Goal: Task Accomplishment & Management: Manage account settings

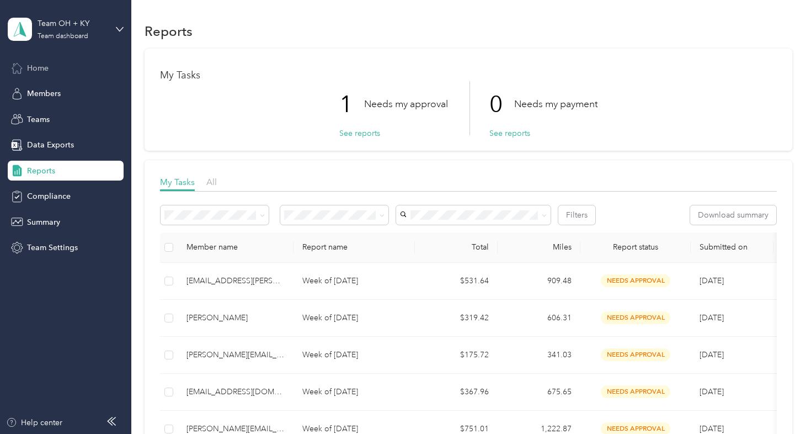
click at [38, 69] on span "Home" at bounding box center [38, 68] width 22 height 12
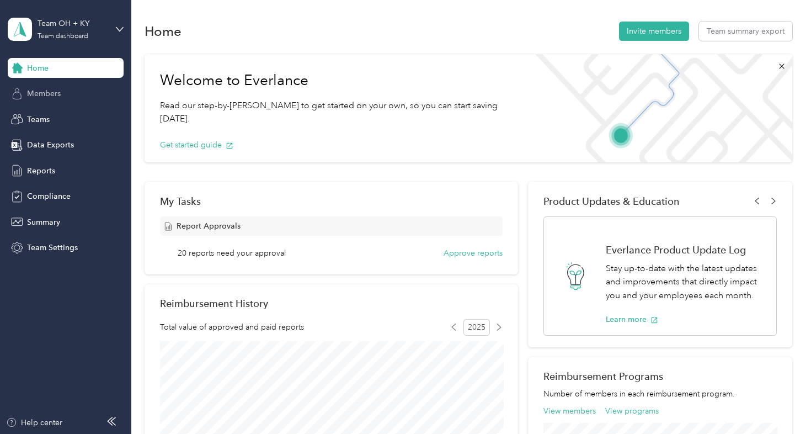
click at [35, 93] on span "Members" at bounding box center [44, 94] width 34 height 12
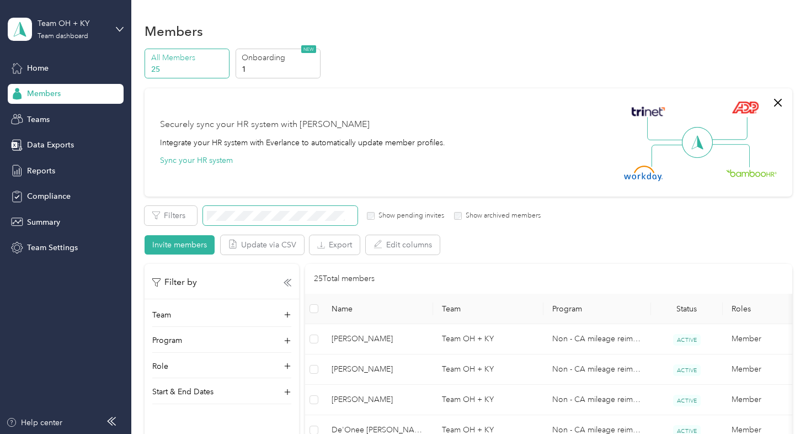
click at [233, 222] on span at bounding box center [280, 215] width 155 height 19
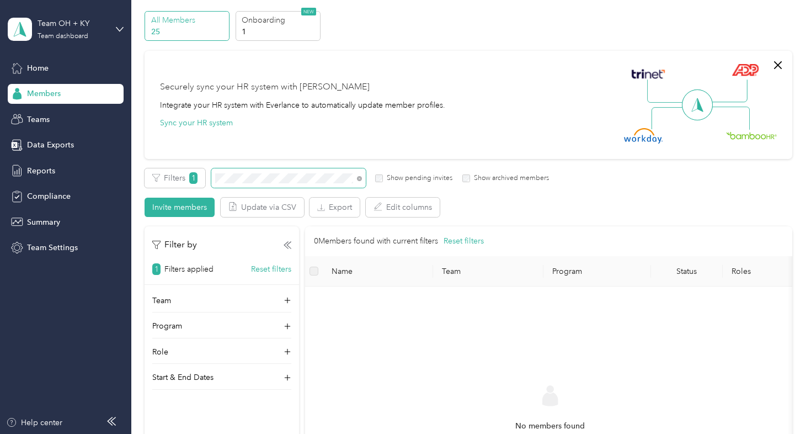
scroll to position [36, 0]
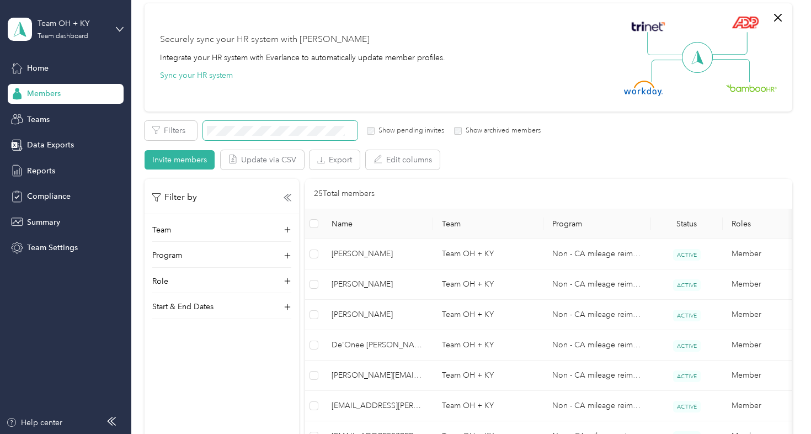
scroll to position [84, 0]
click at [31, 169] on span "Reports" at bounding box center [41, 171] width 28 height 12
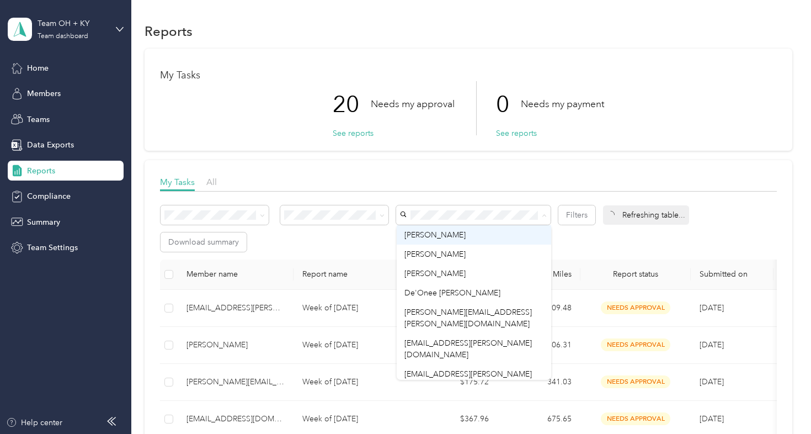
click at [661, 111] on div "20 Needs my approval See reports 0 Needs my payment See reports" at bounding box center [468, 108] width 616 height 54
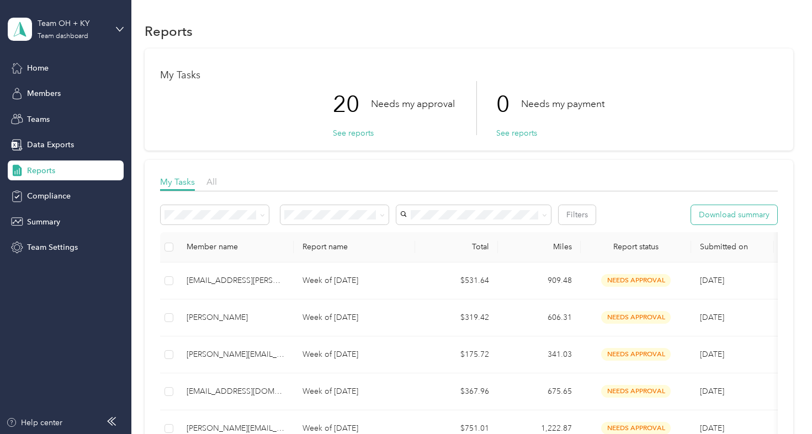
click at [732, 217] on button "Download summary" at bounding box center [734, 214] width 86 height 19
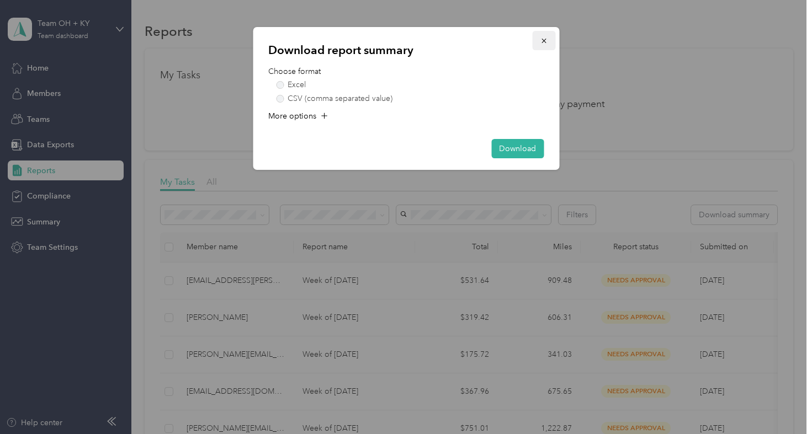
click at [550, 40] on button "button" at bounding box center [543, 40] width 23 height 19
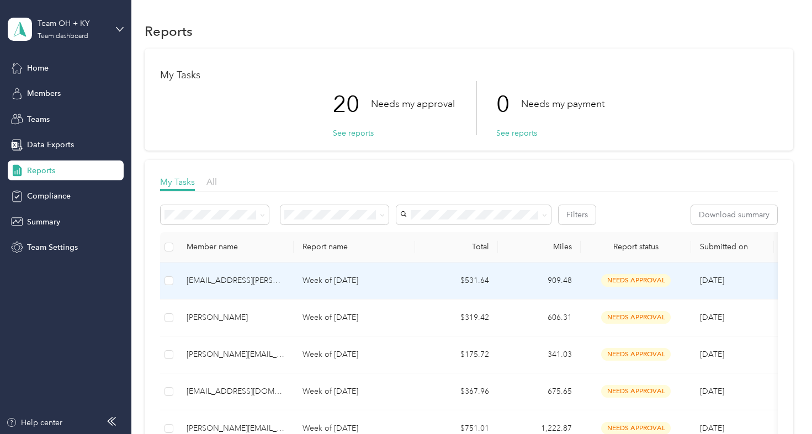
click at [232, 279] on div "[EMAIL_ADDRESS][PERSON_NAME][DOMAIN_NAME]" at bounding box center [236, 281] width 98 height 12
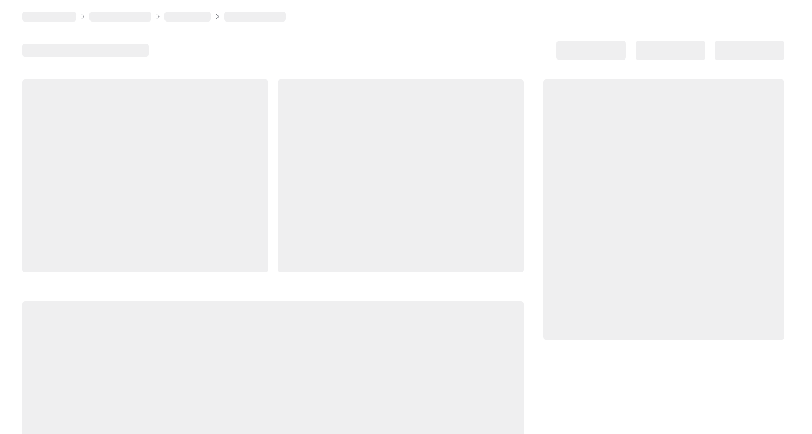
click at [232, 279] on div at bounding box center [273, 277] width 502 height 396
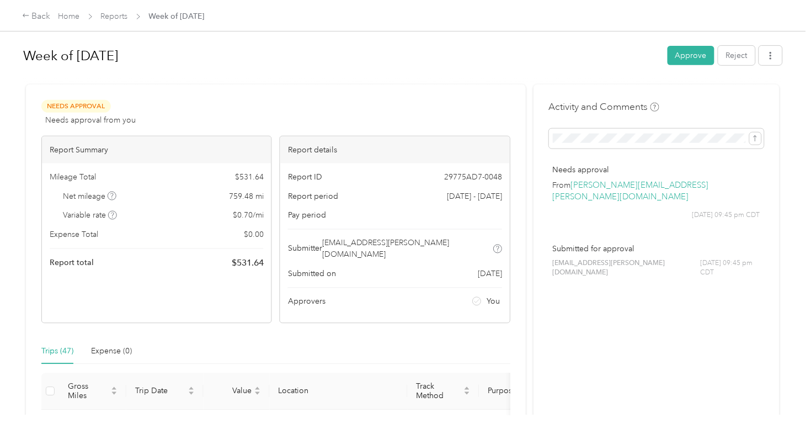
scroll to position [14, 0]
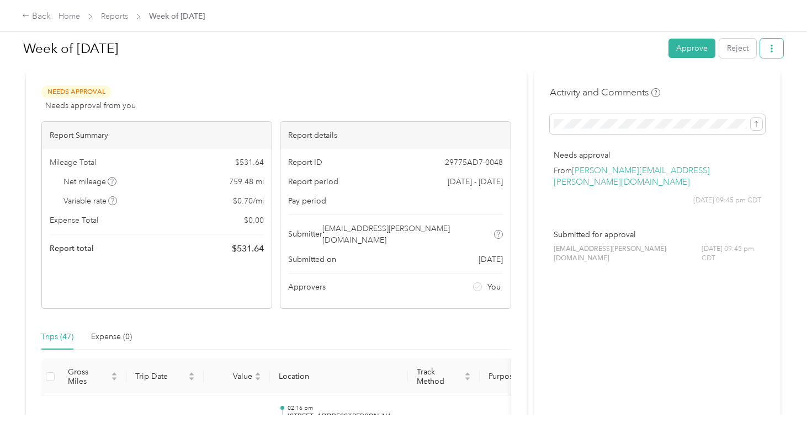
click at [773, 49] on icon "button" at bounding box center [772, 49] width 8 height 8
click at [739, 91] on span "Download" at bounding box center [743, 89] width 36 height 12
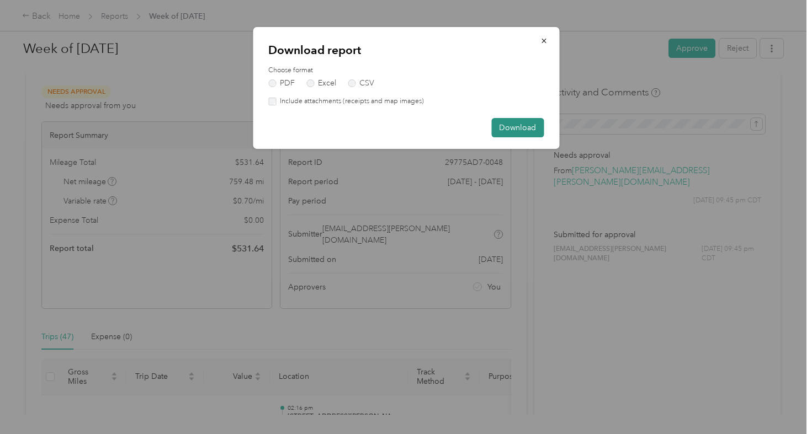
click at [515, 125] on button "Download" at bounding box center [517, 127] width 52 height 19
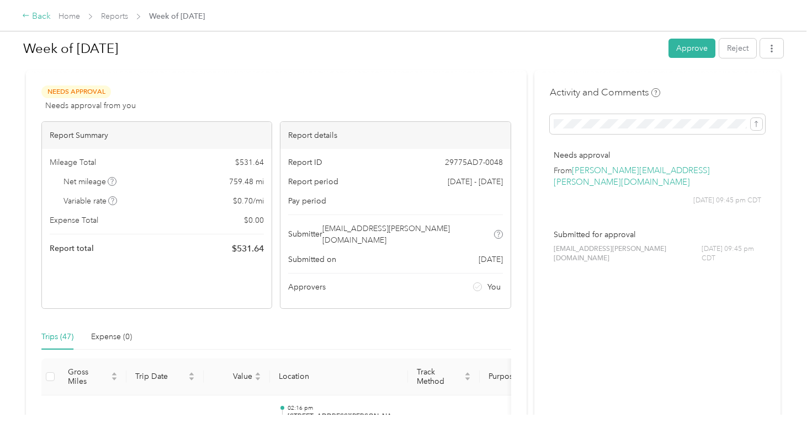
click at [35, 17] on div "Back" at bounding box center [36, 16] width 29 height 13
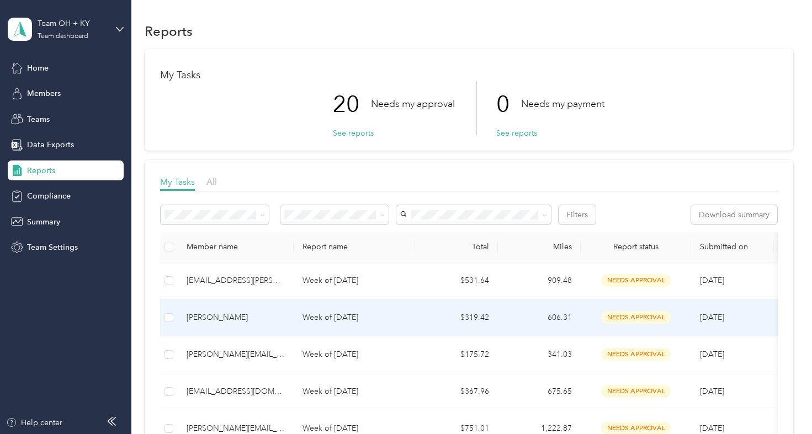
click at [211, 316] on div "[PERSON_NAME]" at bounding box center [236, 318] width 98 height 12
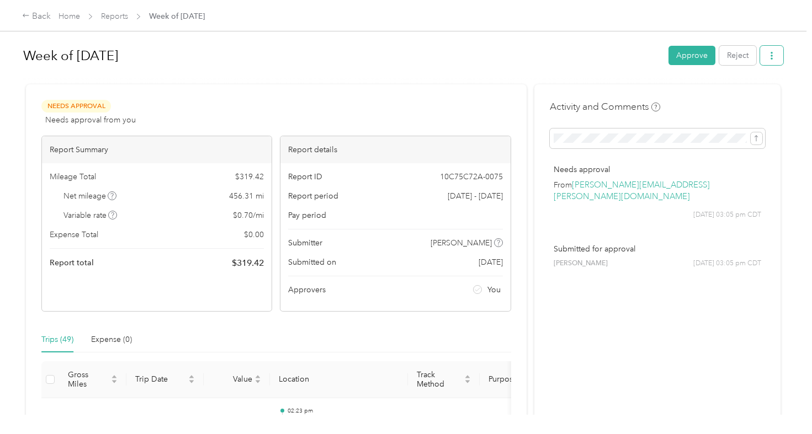
click at [773, 53] on icon "button" at bounding box center [771, 56] width 2 height 8
click at [743, 99] on span "Download" at bounding box center [743, 96] width 36 height 12
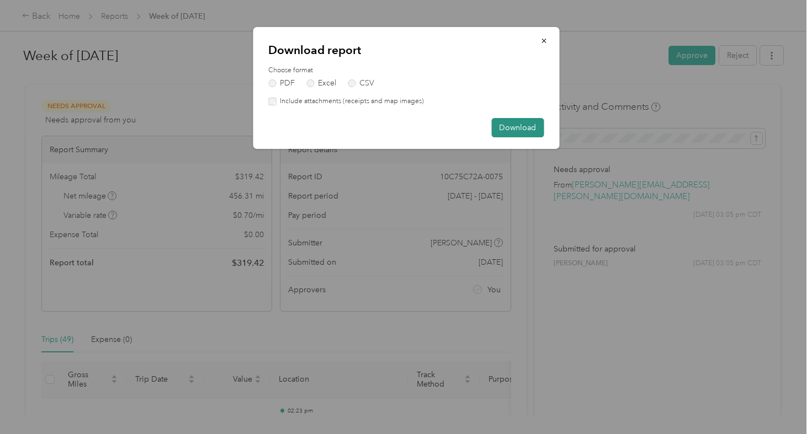
click at [523, 130] on button "Download" at bounding box center [517, 127] width 52 height 19
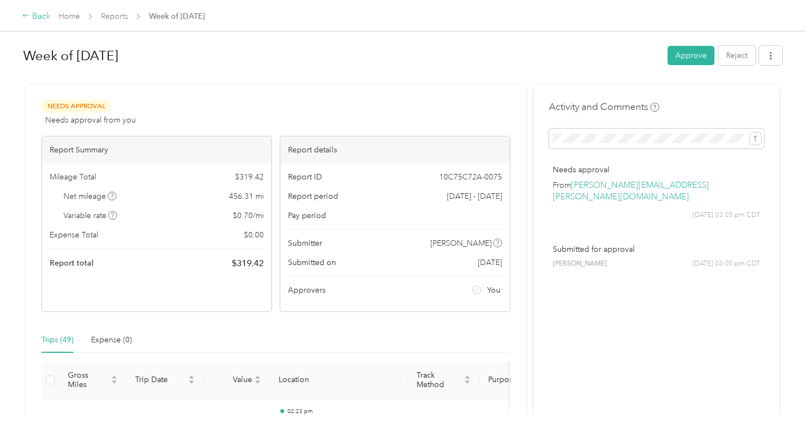
click at [34, 17] on div "Back" at bounding box center [36, 16] width 29 height 13
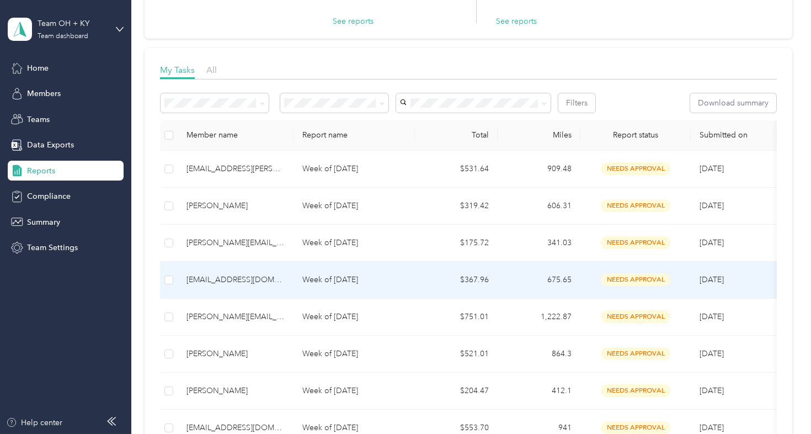
scroll to position [113, 0]
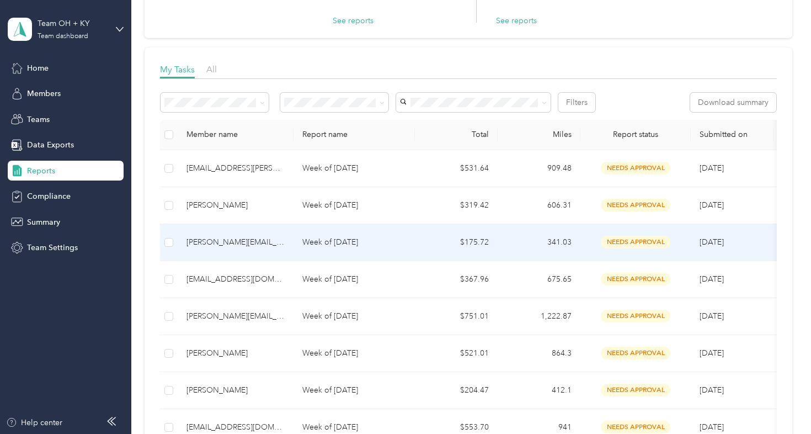
click at [220, 239] on div "[PERSON_NAME][EMAIL_ADDRESS][DOMAIN_NAME]" at bounding box center [236, 242] width 98 height 12
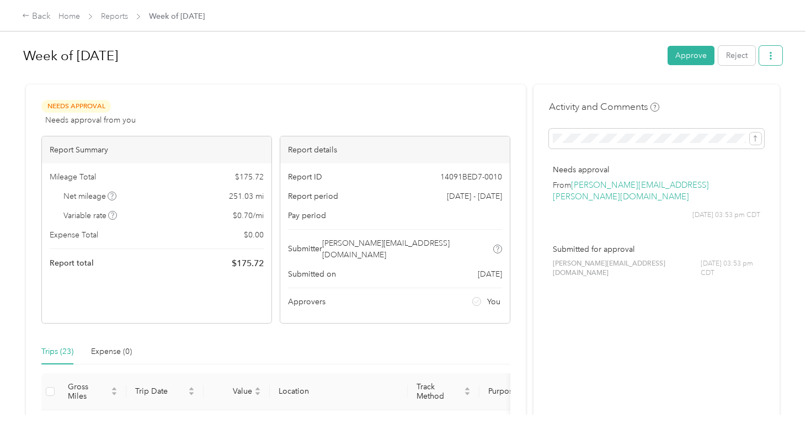
click at [773, 58] on icon "button" at bounding box center [771, 56] width 8 height 8
click at [741, 97] on span "Download" at bounding box center [742, 96] width 36 height 12
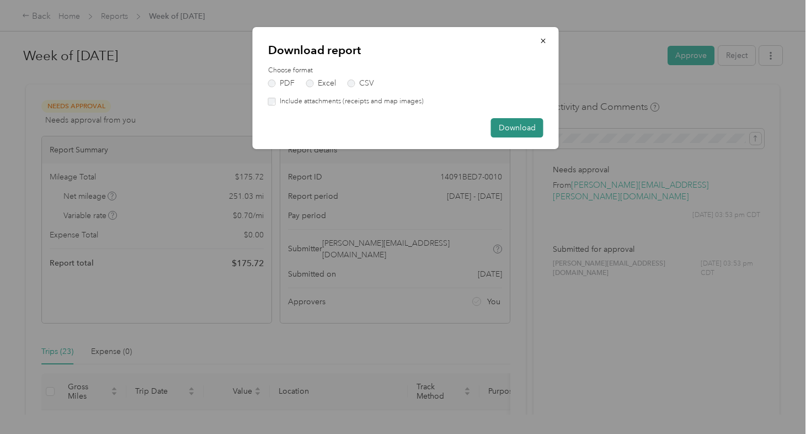
click at [518, 130] on button "Download" at bounding box center [517, 127] width 52 height 19
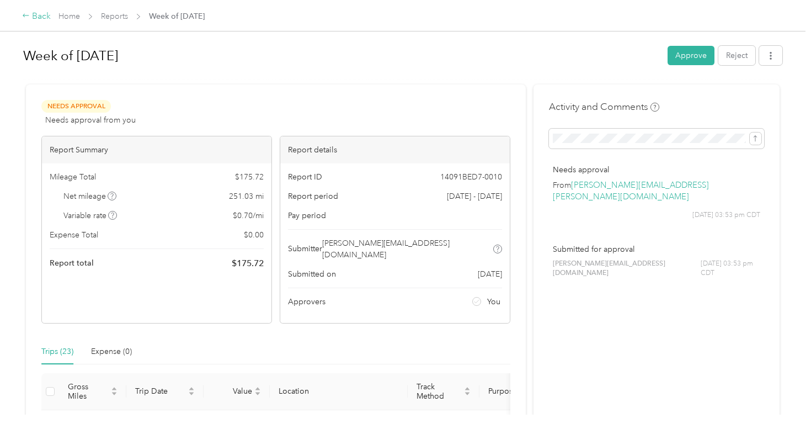
click at [41, 18] on div "Back" at bounding box center [36, 16] width 29 height 13
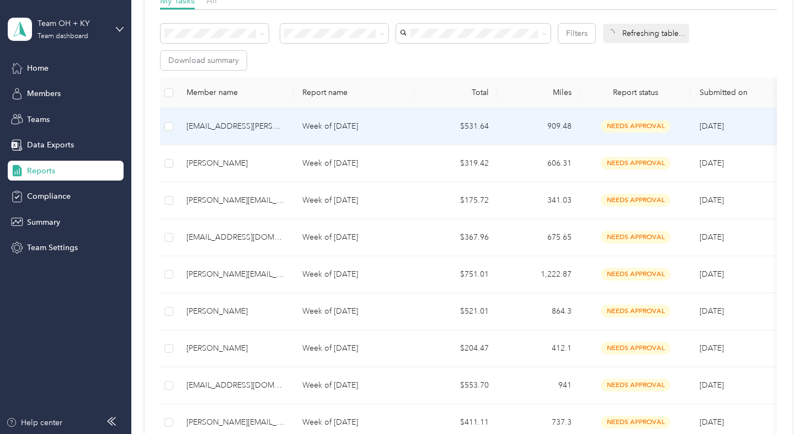
scroll to position [184, 0]
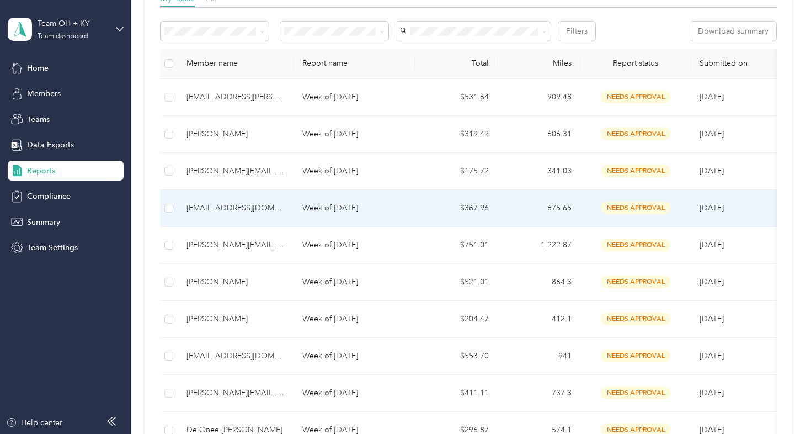
click at [225, 208] on div "[EMAIL_ADDRESS][DOMAIN_NAME]" at bounding box center [236, 208] width 98 height 12
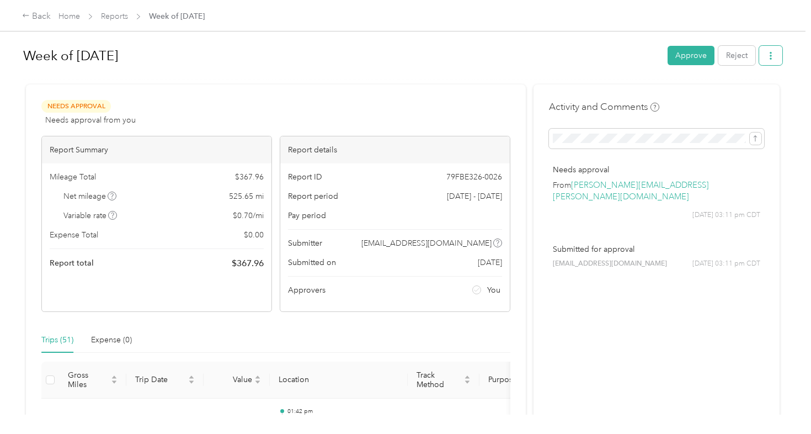
click at [782, 55] on button "button" at bounding box center [770, 55] width 23 height 19
click at [741, 97] on span "Download" at bounding box center [742, 96] width 36 height 12
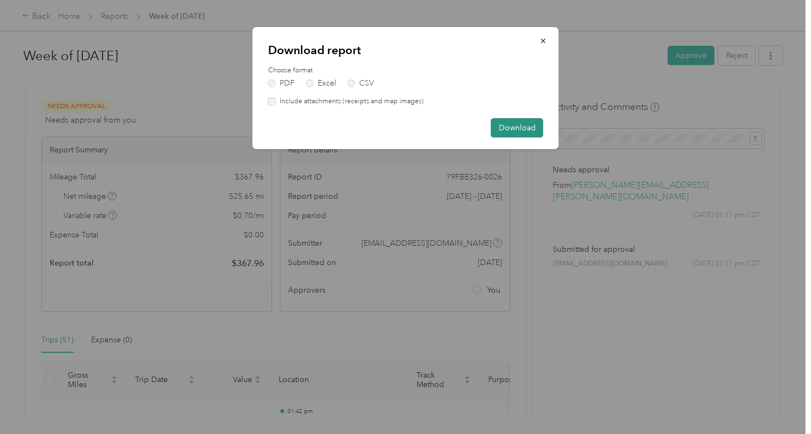
click at [523, 126] on button "Download" at bounding box center [517, 127] width 52 height 19
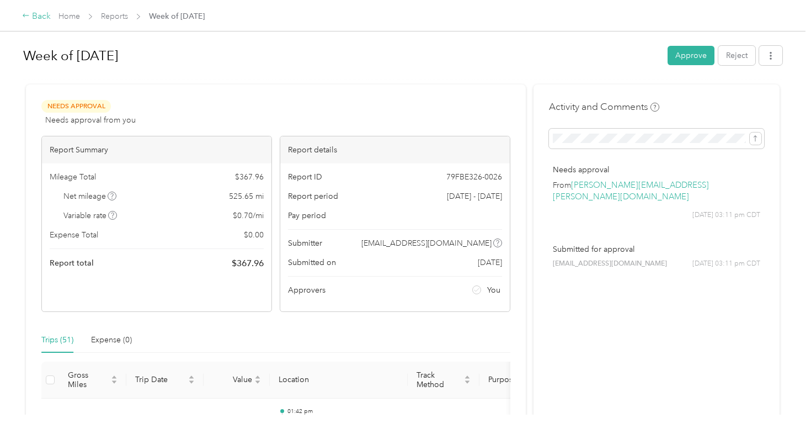
click at [39, 16] on div "Back" at bounding box center [36, 16] width 29 height 13
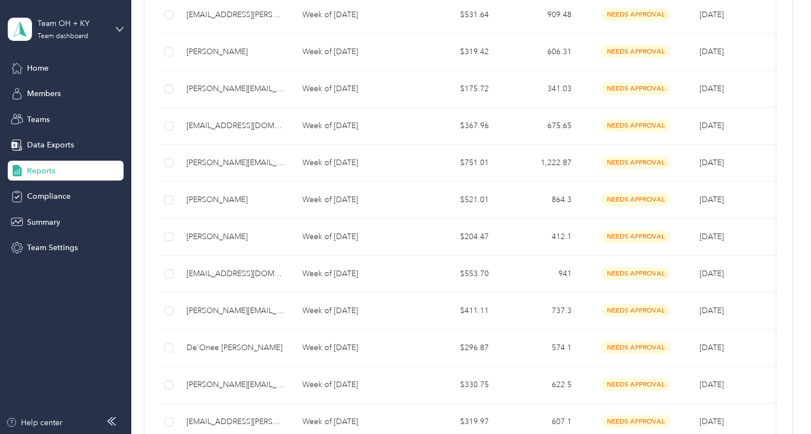
scroll to position [278, 0]
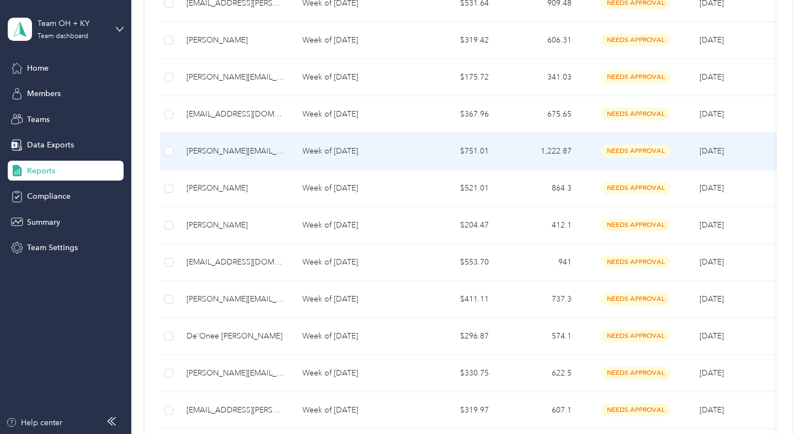
click at [221, 151] on div "[PERSON_NAME][EMAIL_ADDRESS][PERSON_NAME][DOMAIN_NAME]" at bounding box center [236, 151] width 98 height 12
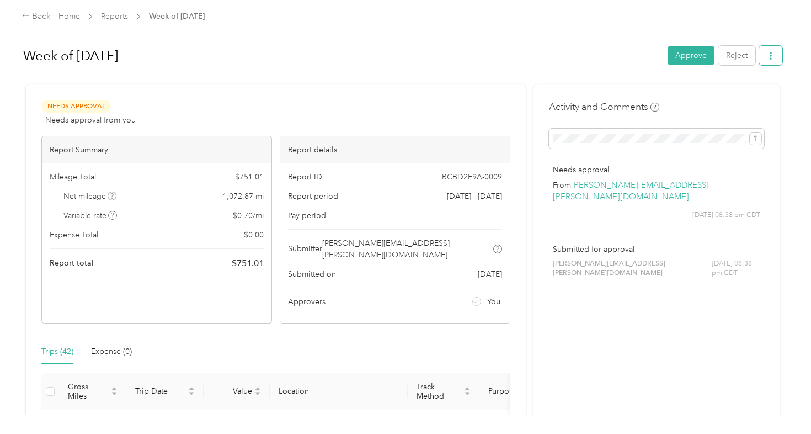
click at [772, 54] on icon "button" at bounding box center [771, 56] width 2 height 8
click at [742, 95] on span "Download" at bounding box center [742, 96] width 36 height 12
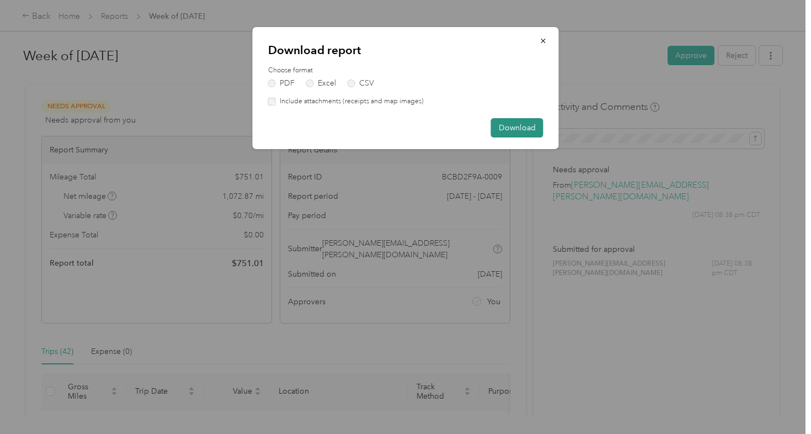
click at [517, 129] on button "Download" at bounding box center [517, 127] width 52 height 19
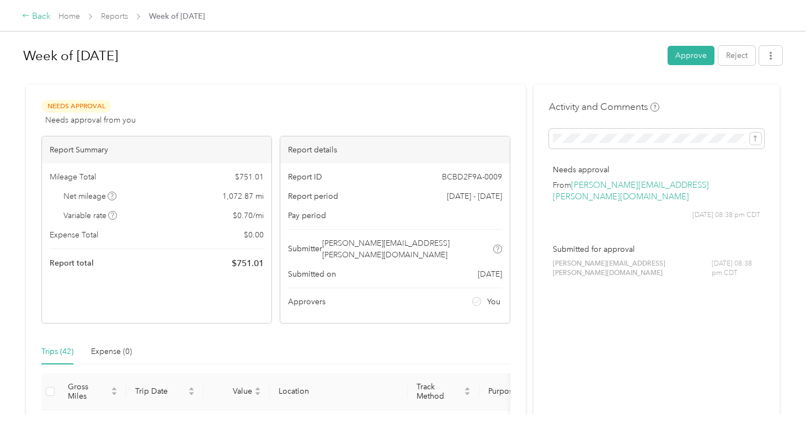
click at [35, 15] on div "Back" at bounding box center [36, 16] width 29 height 13
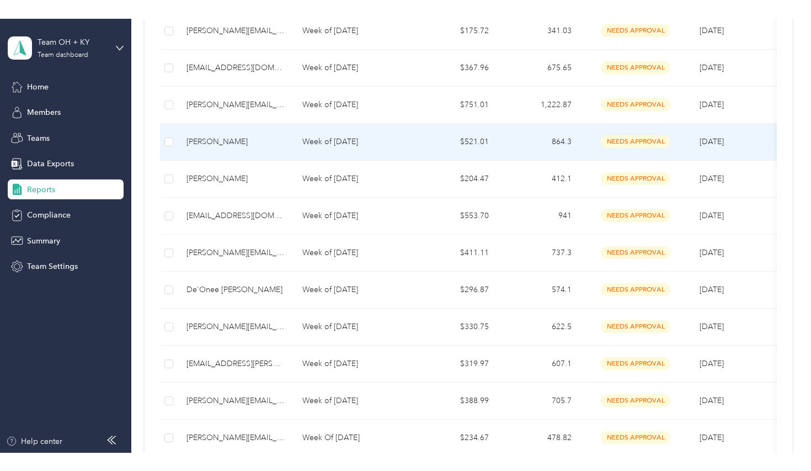
scroll to position [355, 0]
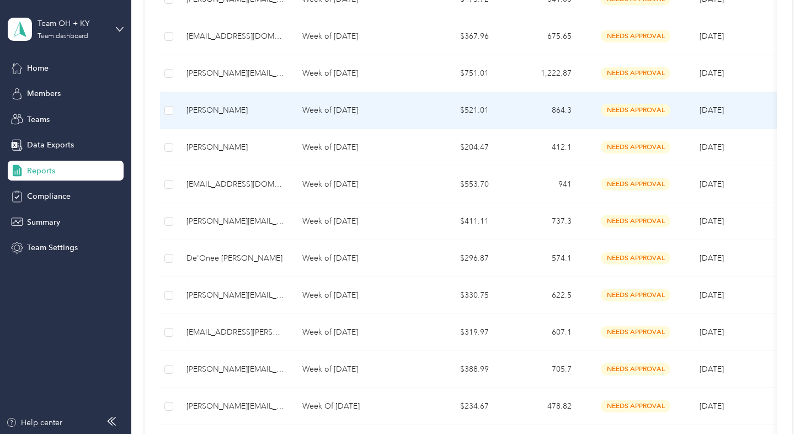
click at [198, 108] on div "[PERSON_NAME]" at bounding box center [236, 110] width 98 height 12
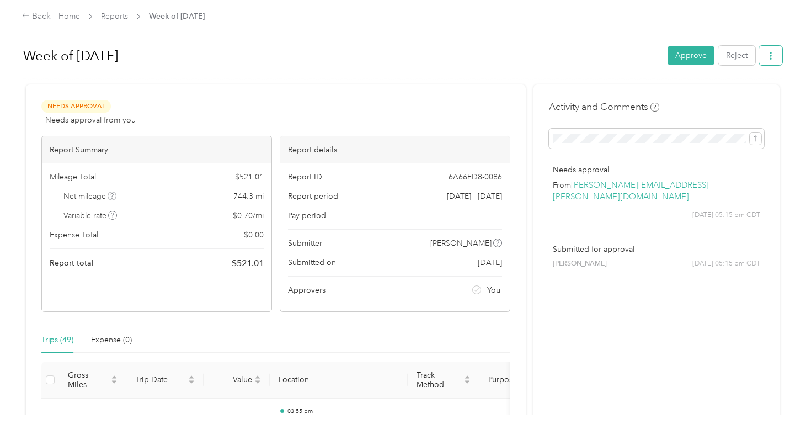
click at [772, 59] on icon "button" at bounding box center [771, 56] width 2 height 8
click at [741, 95] on span "Download" at bounding box center [742, 96] width 36 height 12
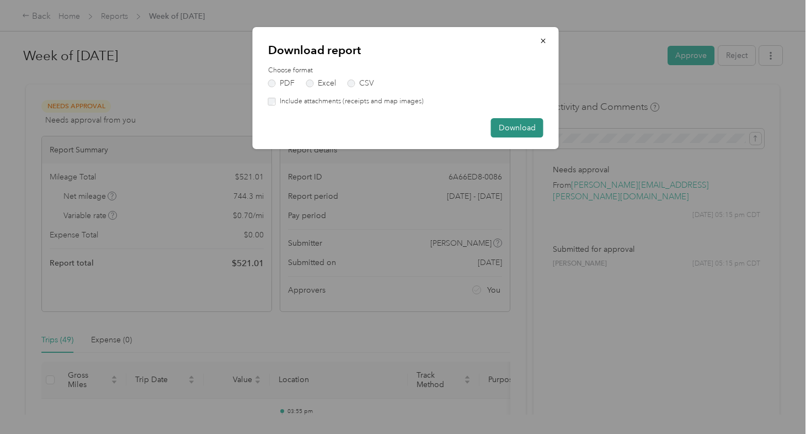
click at [515, 129] on button "Download" at bounding box center [517, 127] width 52 height 19
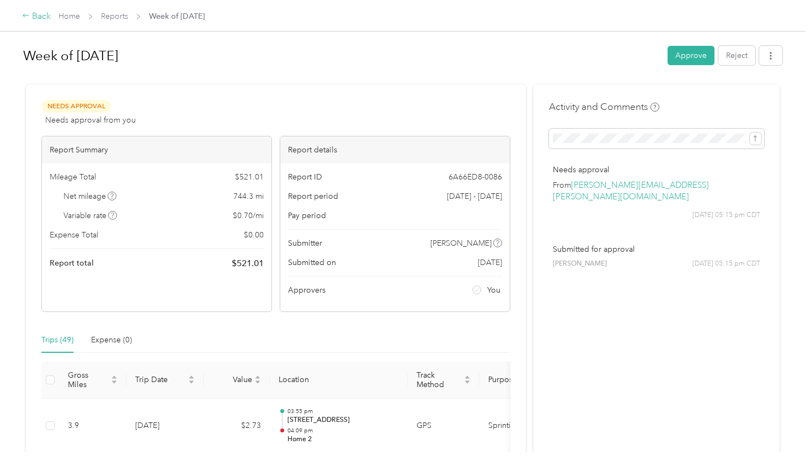
click at [39, 15] on div "Back" at bounding box center [36, 16] width 29 height 13
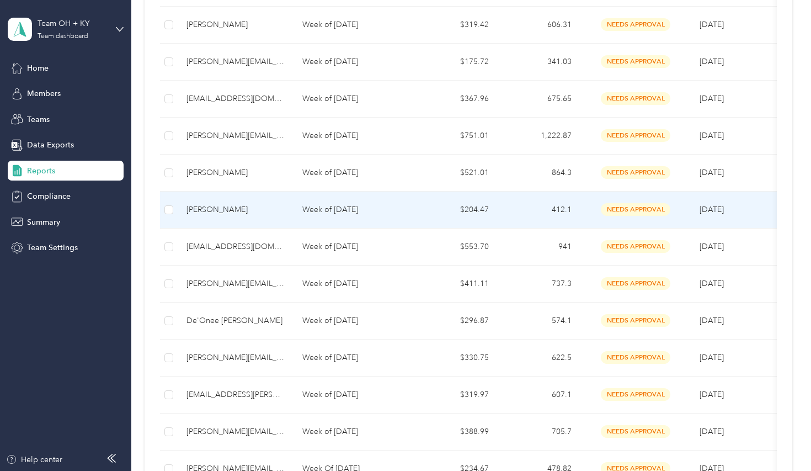
scroll to position [313, 0]
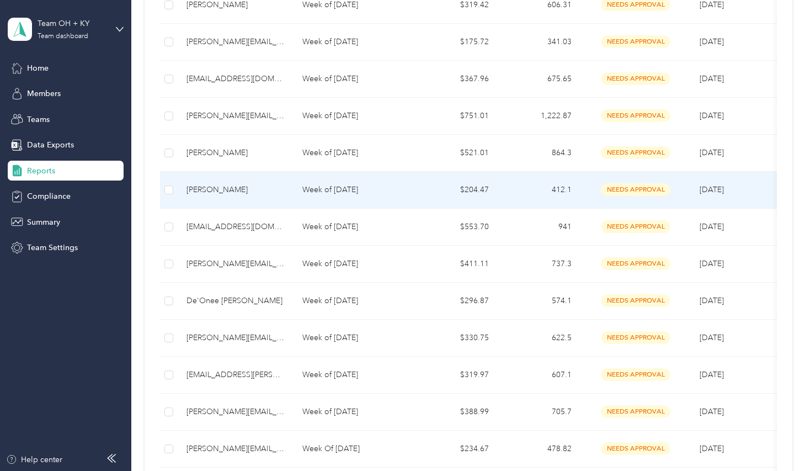
click at [210, 189] on div "[PERSON_NAME]" at bounding box center [236, 190] width 98 height 12
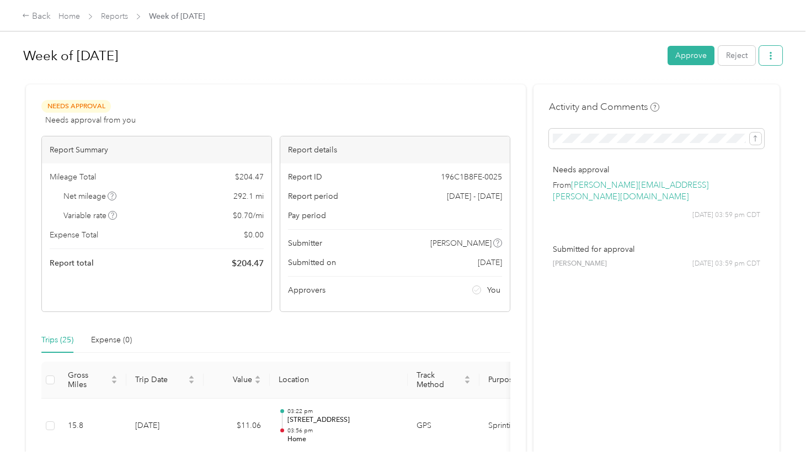
click at [778, 57] on button "button" at bounding box center [770, 55] width 23 height 19
click at [747, 97] on span "Download" at bounding box center [742, 96] width 36 height 12
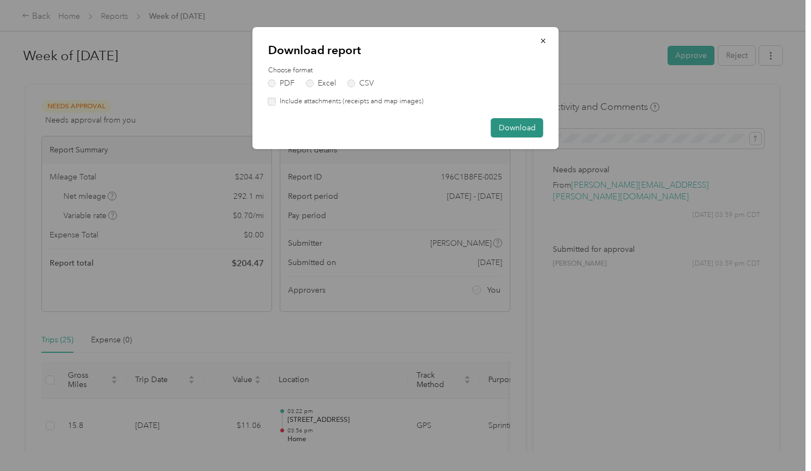
click at [524, 127] on button "Download" at bounding box center [517, 127] width 52 height 19
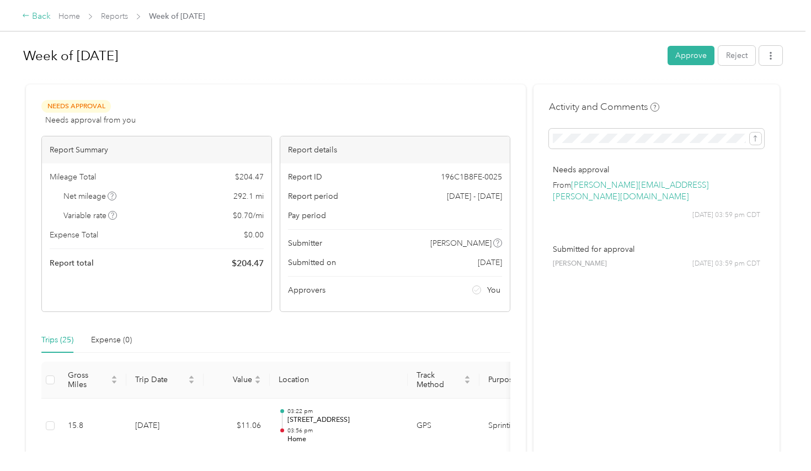
click at [36, 19] on div "Back" at bounding box center [36, 16] width 29 height 13
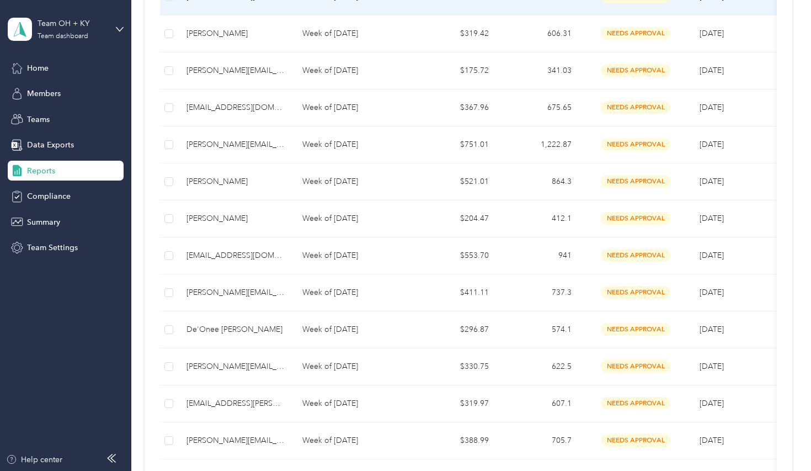
scroll to position [290, 0]
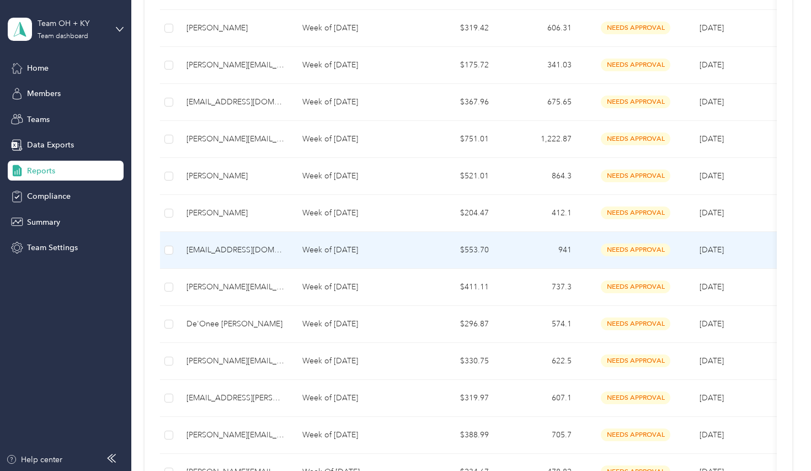
click at [219, 251] on div "[EMAIL_ADDRESS][DOMAIN_NAME]" at bounding box center [236, 250] width 98 height 12
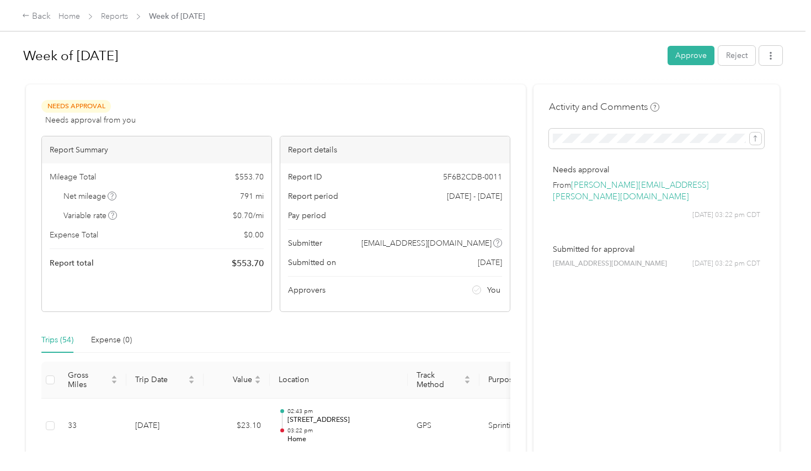
scroll to position [1, 0]
click at [774, 56] on icon "button" at bounding box center [771, 55] width 8 height 8
click at [739, 93] on span "Download" at bounding box center [742, 96] width 36 height 12
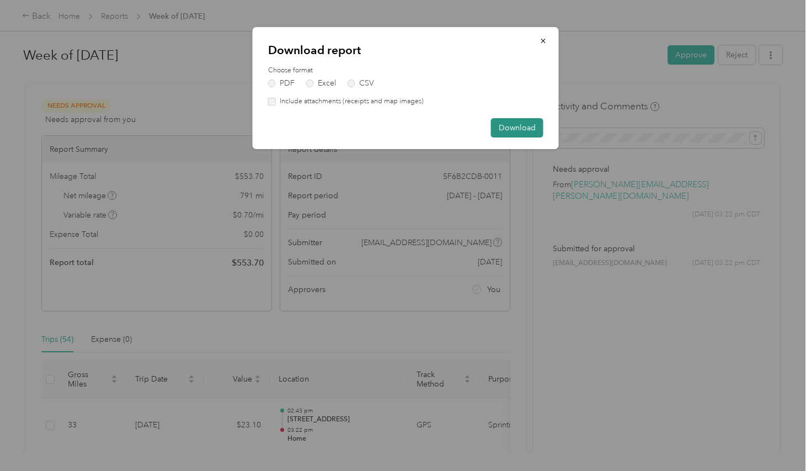
click at [523, 128] on button "Download" at bounding box center [517, 127] width 52 height 19
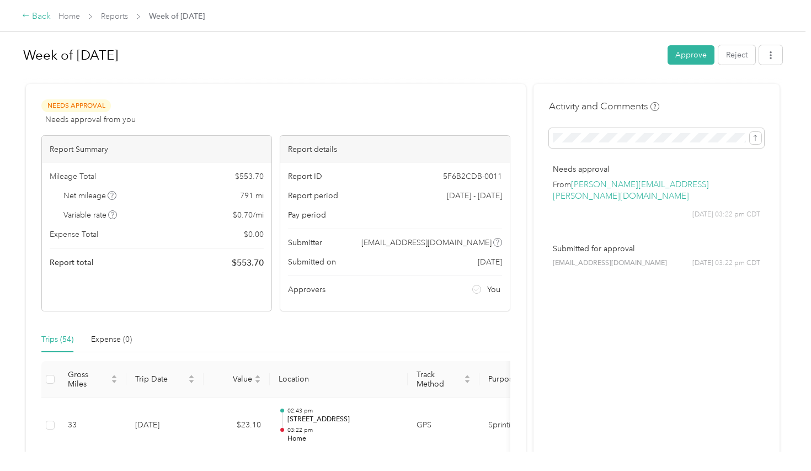
click at [26, 15] on icon at bounding box center [26, 16] width 8 height 8
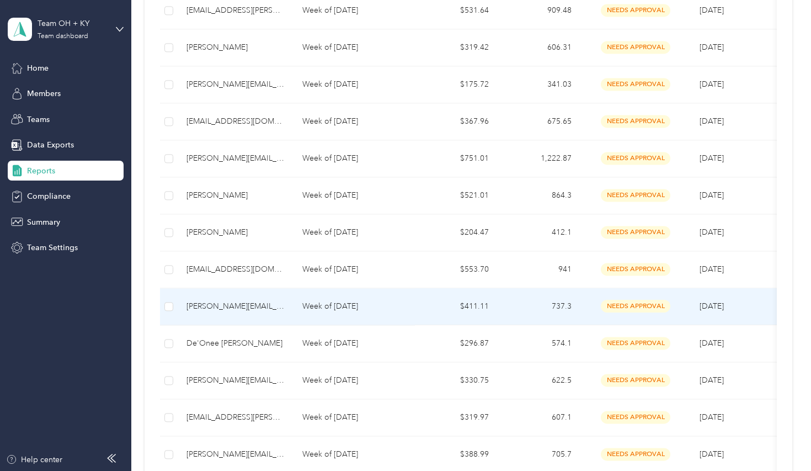
scroll to position [286, 0]
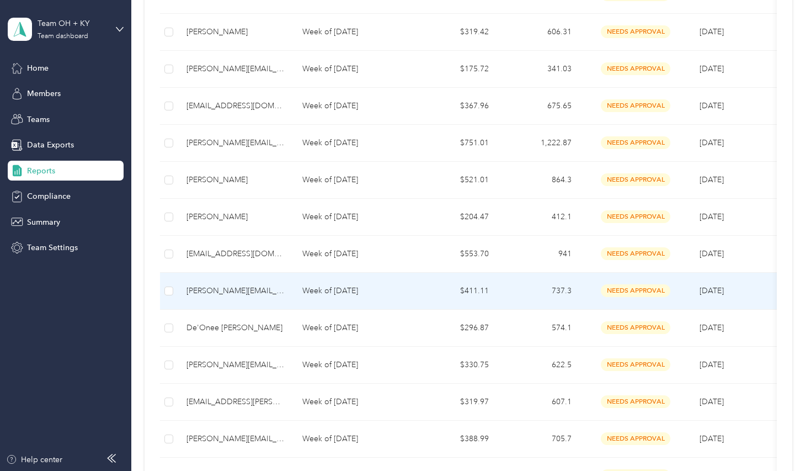
click at [225, 290] on div "[PERSON_NAME][EMAIL_ADDRESS][DOMAIN_NAME]" at bounding box center [236, 291] width 98 height 12
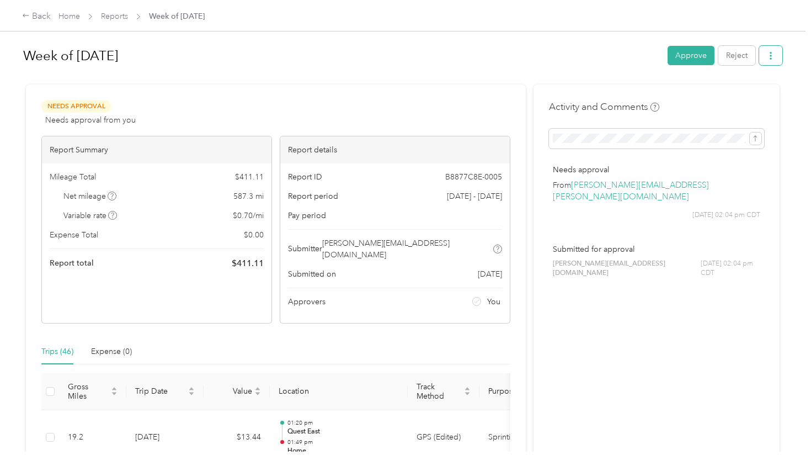
click at [770, 59] on icon "button" at bounding box center [771, 56] width 8 height 8
click at [739, 95] on span "Download" at bounding box center [742, 96] width 36 height 12
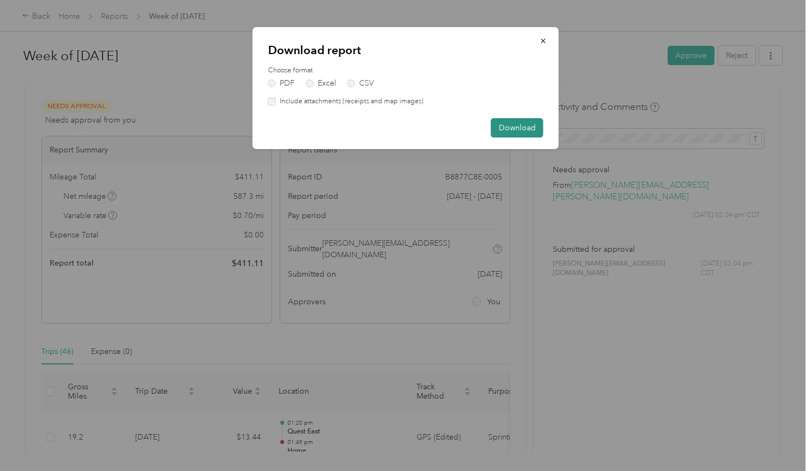
click at [521, 124] on button "Download" at bounding box center [517, 127] width 52 height 19
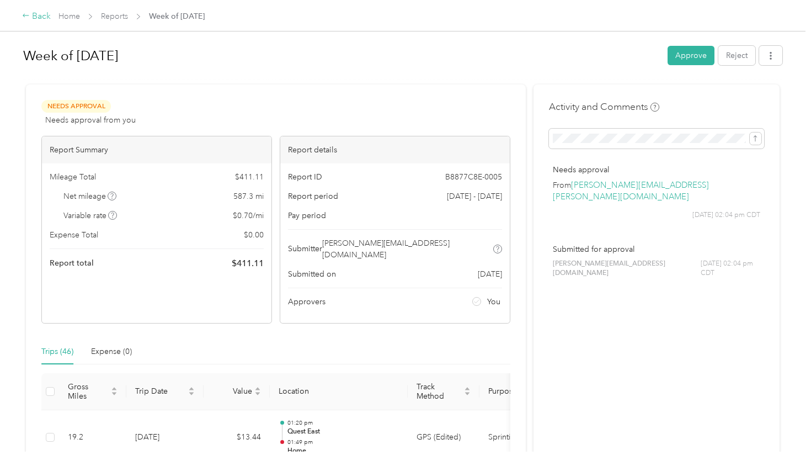
click at [39, 15] on div "Back" at bounding box center [36, 16] width 29 height 13
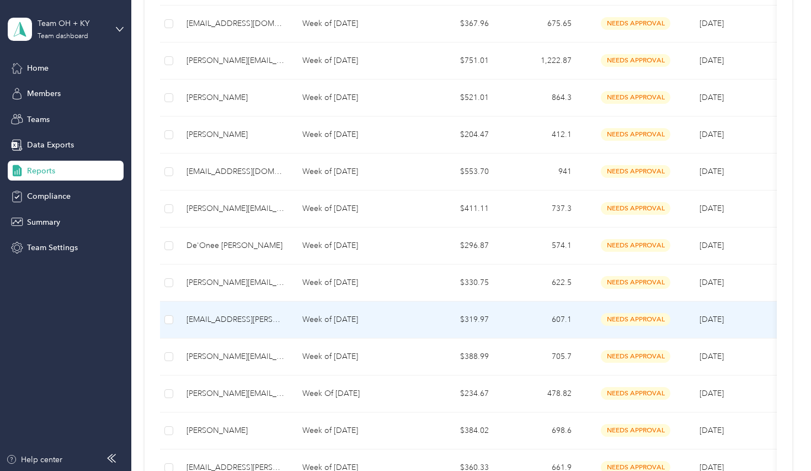
scroll to position [369, 0]
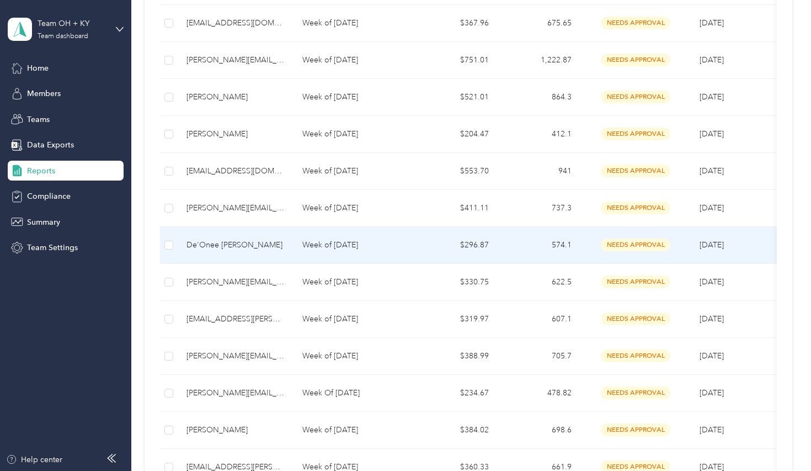
click at [222, 244] on div "De'Onee [PERSON_NAME]" at bounding box center [236, 245] width 98 height 12
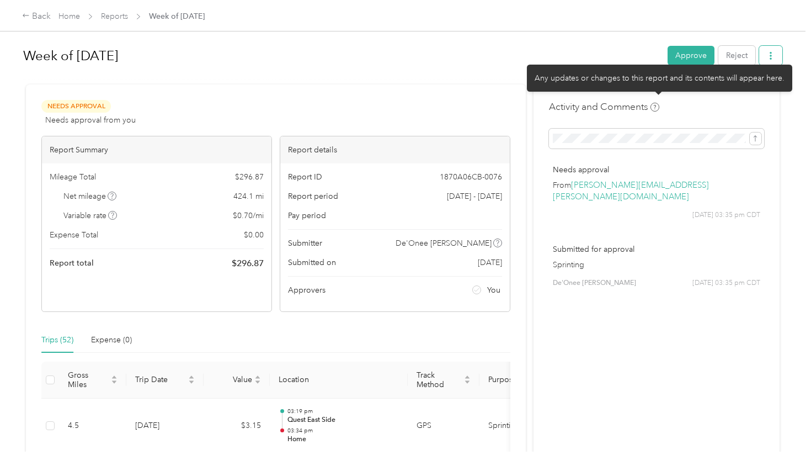
click at [782, 57] on button "button" at bounding box center [770, 55] width 23 height 19
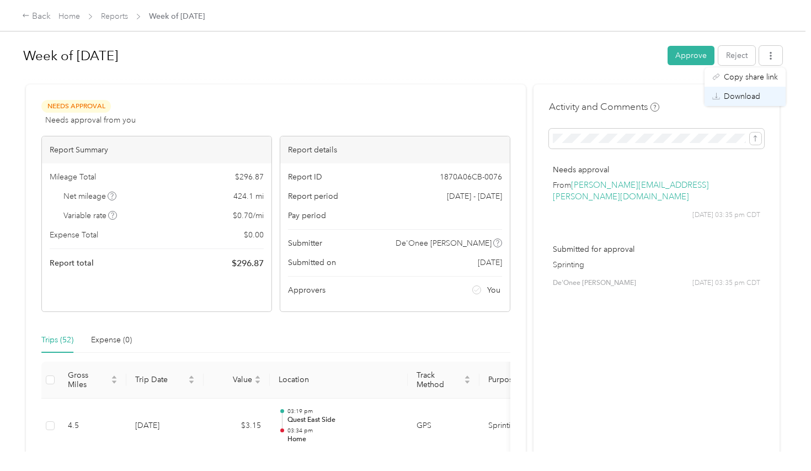
click at [742, 97] on span "Download" at bounding box center [742, 96] width 36 height 12
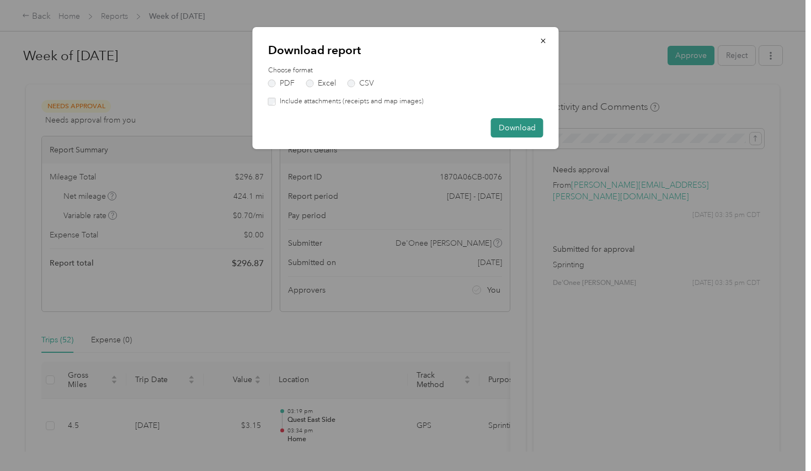
click at [513, 126] on button "Download" at bounding box center [517, 127] width 52 height 19
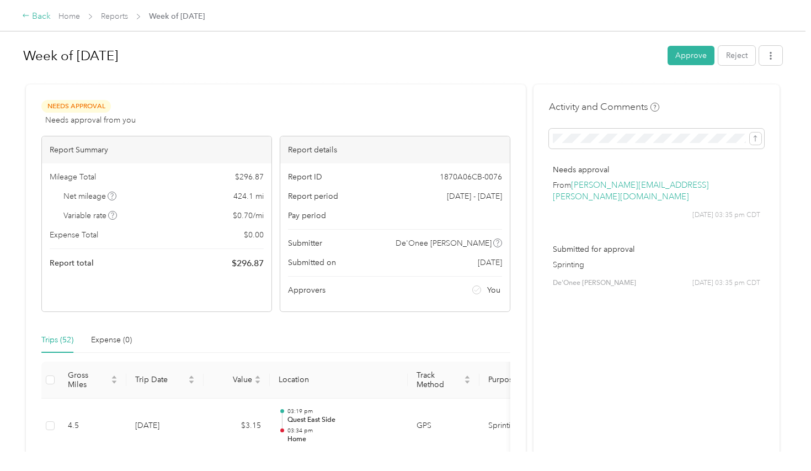
click at [36, 17] on div "Back" at bounding box center [36, 16] width 29 height 13
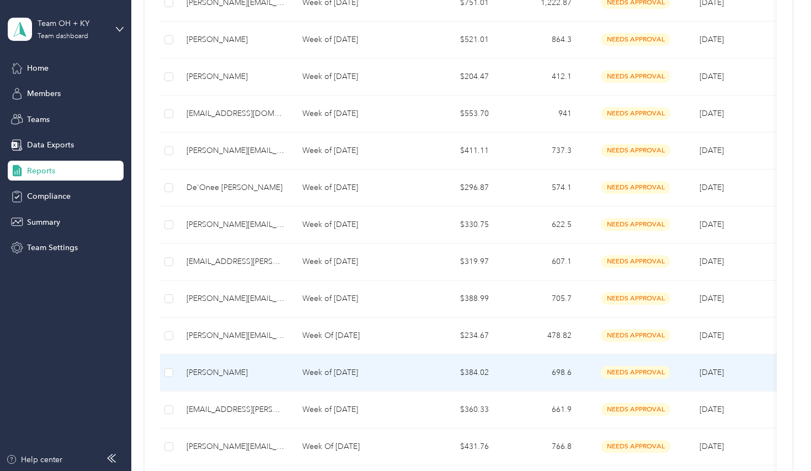
scroll to position [431, 0]
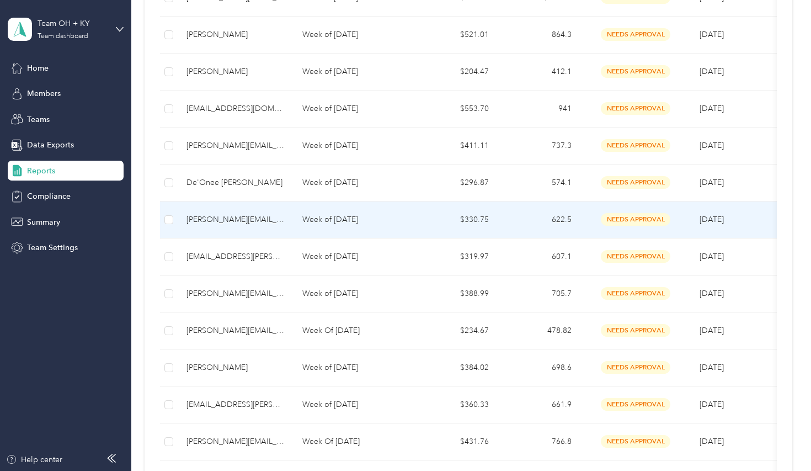
click at [221, 219] on div "[PERSON_NAME][EMAIL_ADDRESS][PERSON_NAME][DOMAIN_NAME]" at bounding box center [236, 220] width 98 height 12
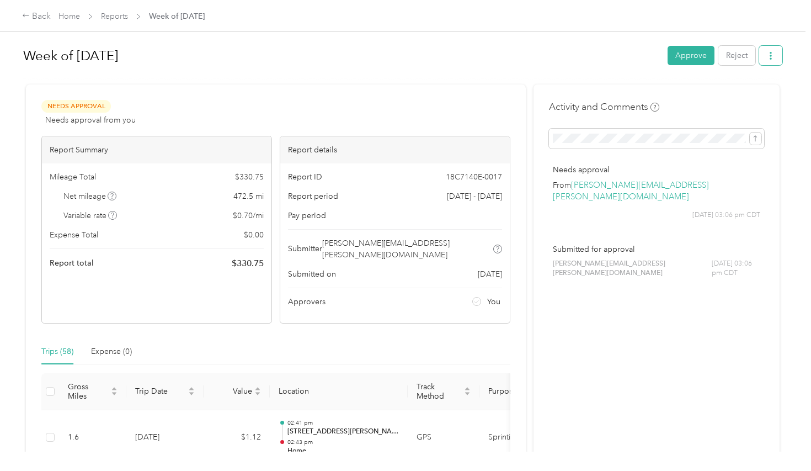
click at [782, 54] on button "button" at bounding box center [770, 55] width 23 height 19
click at [750, 98] on span "Download" at bounding box center [742, 96] width 36 height 12
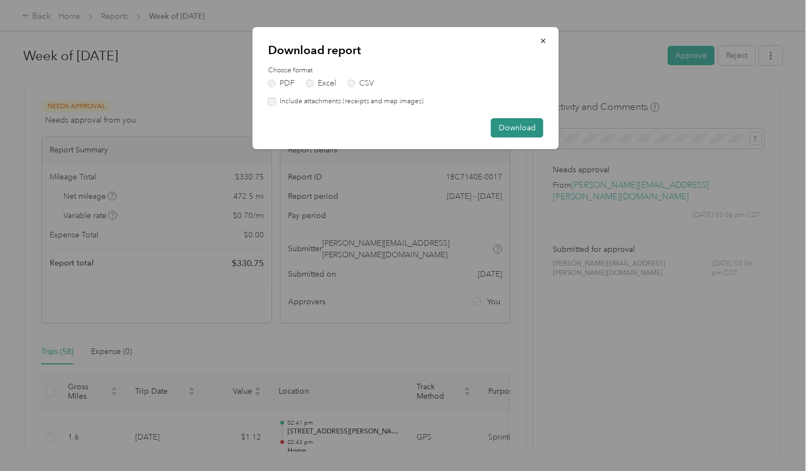
click at [513, 127] on button "Download" at bounding box center [517, 127] width 52 height 19
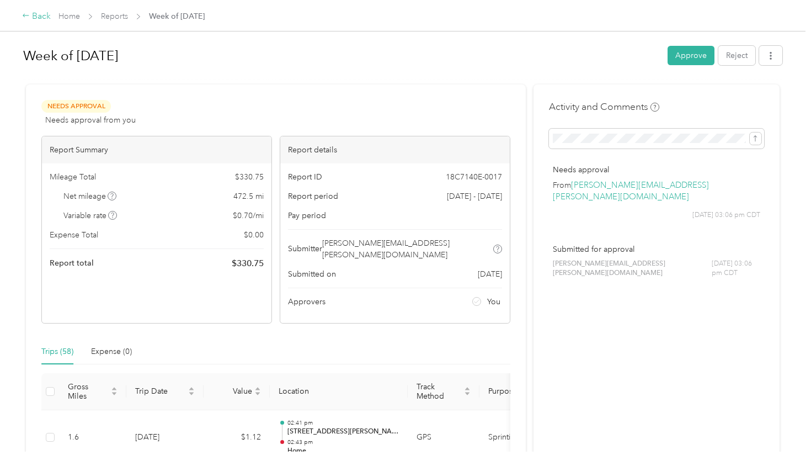
click at [32, 17] on div "Back" at bounding box center [36, 16] width 29 height 13
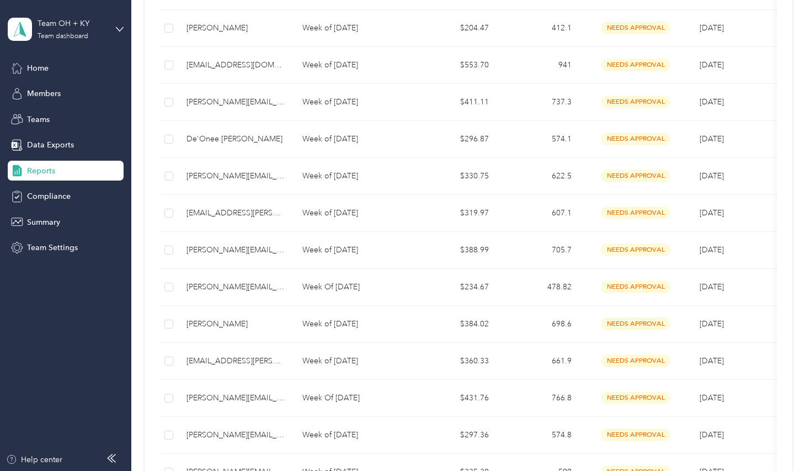
scroll to position [506, 0]
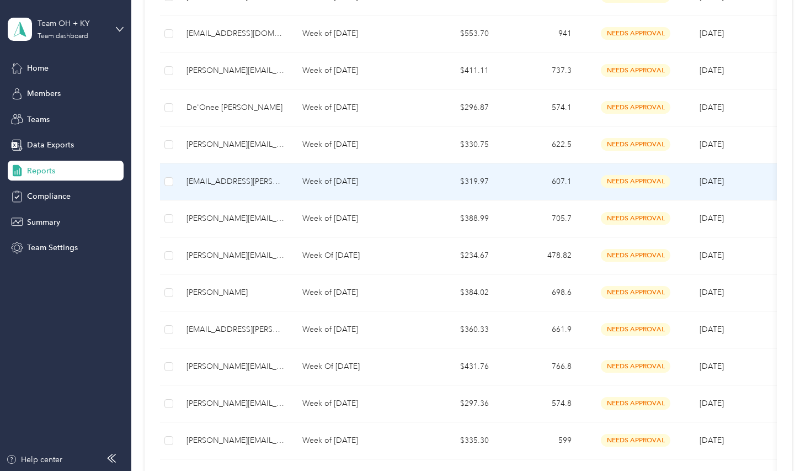
click at [227, 181] on div "[EMAIL_ADDRESS][PERSON_NAME][DOMAIN_NAME]" at bounding box center [236, 181] width 98 height 12
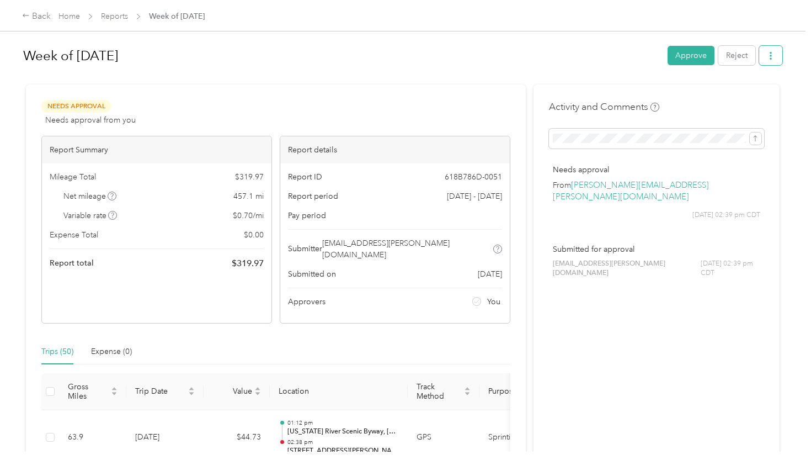
click at [775, 56] on icon "button" at bounding box center [771, 56] width 8 height 8
click at [738, 93] on span "Download" at bounding box center [742, 96] width 36 height 12
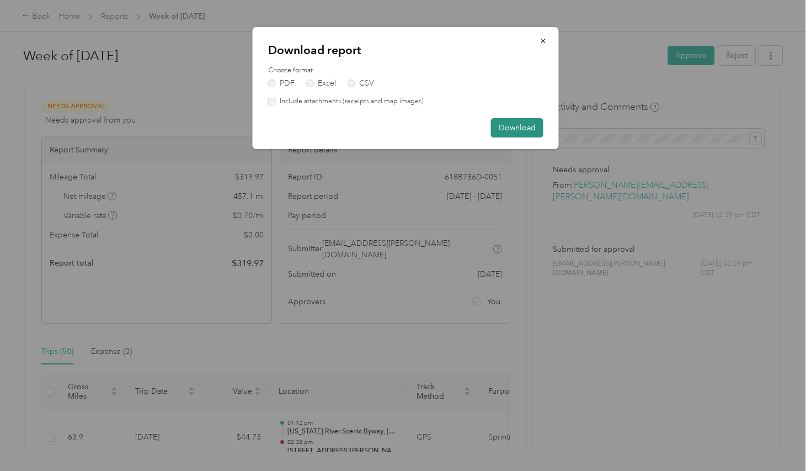
click at [520, 126] on button "Download" at bounding box center [517, 127] width 52 height 19
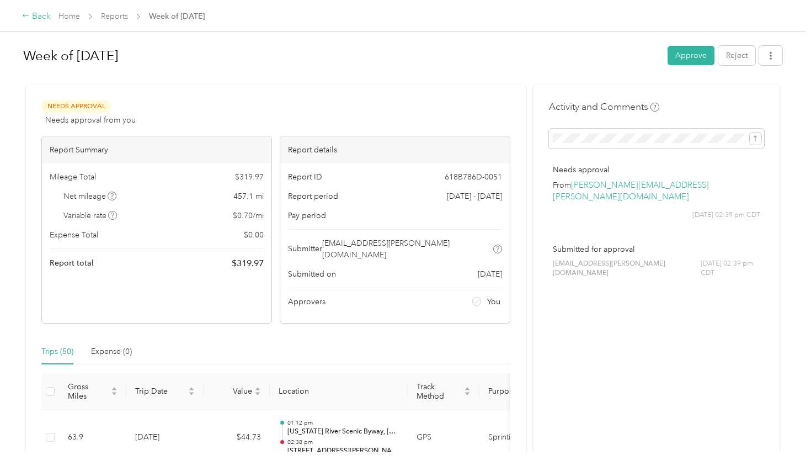
click at [33, 15] on div "Back" at bounding box center [36, 16] width 29 height 13
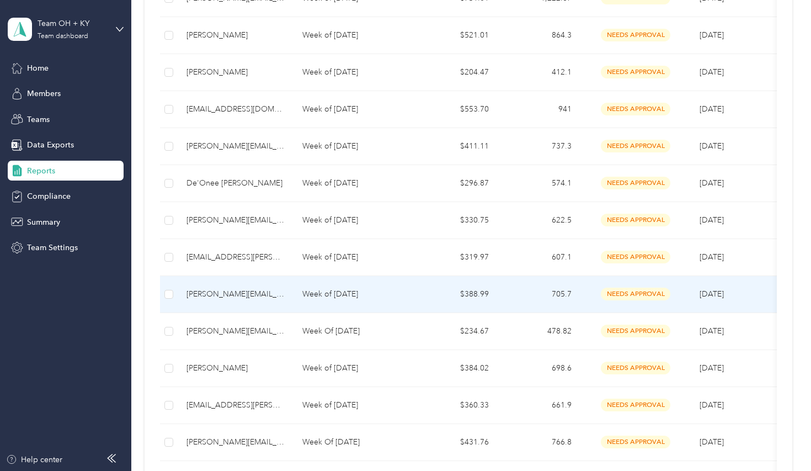
scroll to position [431, 0]
click at [222, 292] on div "[PERSON_NAME][EMAIL_ADDRESS][PERSON_NAME][DOMAIN_NAME]" at bounding box center [236, 293] width 98 height 12
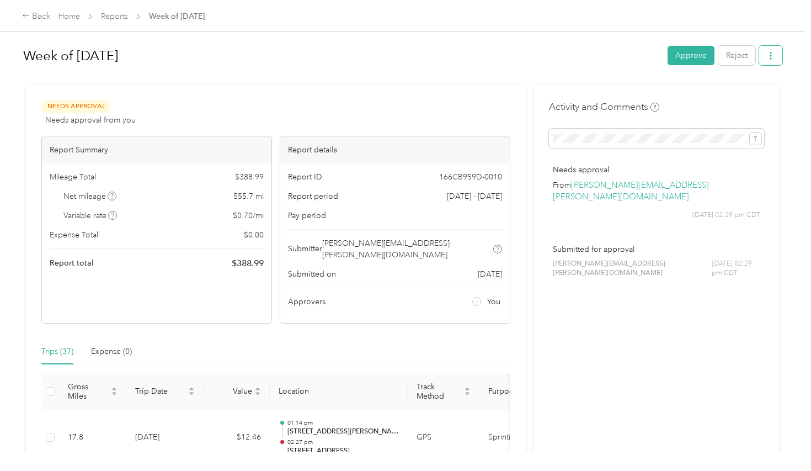
click at [778, 61] on button "button" at bounding box center [770, 55] width 23 height 19
click at [743, 96] on span "Download" at bounding box center [742, 96] width 36 height 12
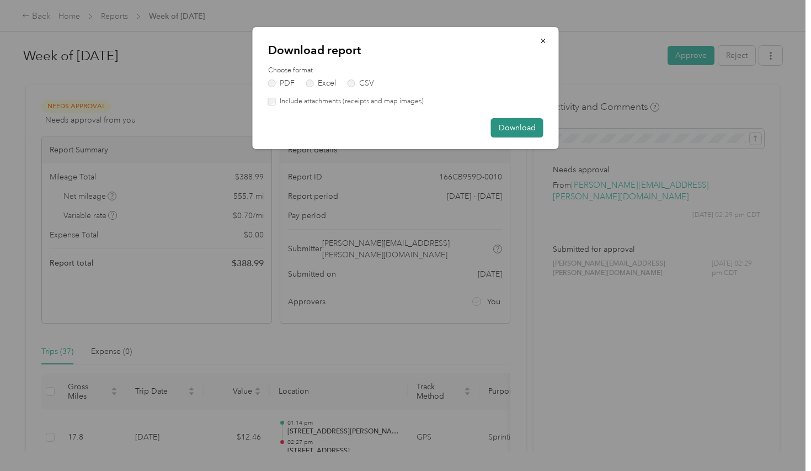
click at [516, 130] on button "Download" at bounding box center [517, 127] width 52 height 19
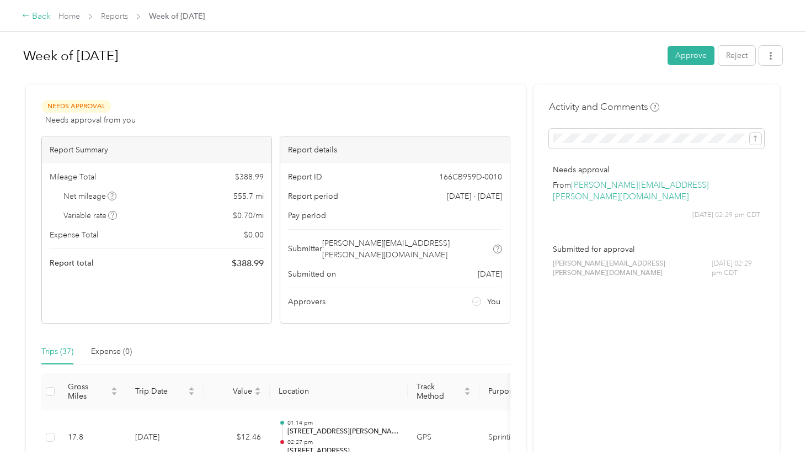
click at [34, 15] on div "Back" at bounding box center [36, 16] width 29 height 13
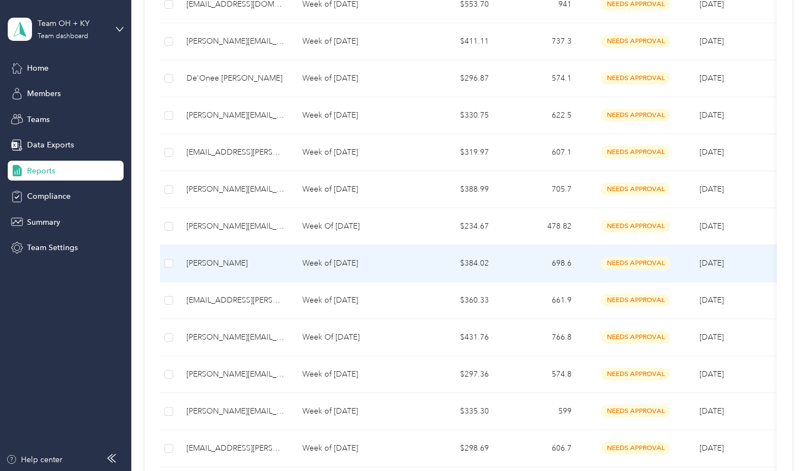
scroll to position [539, 0]
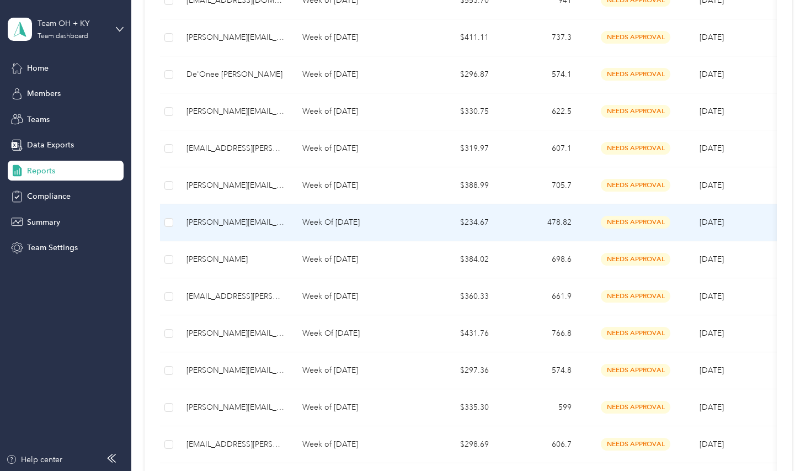
click at [225, 222] on div "[PERSON_NAME][EMAIL_ADDRESS][DOMAIN_NAME]" at bounding box center [236, 222] width 98 height 12
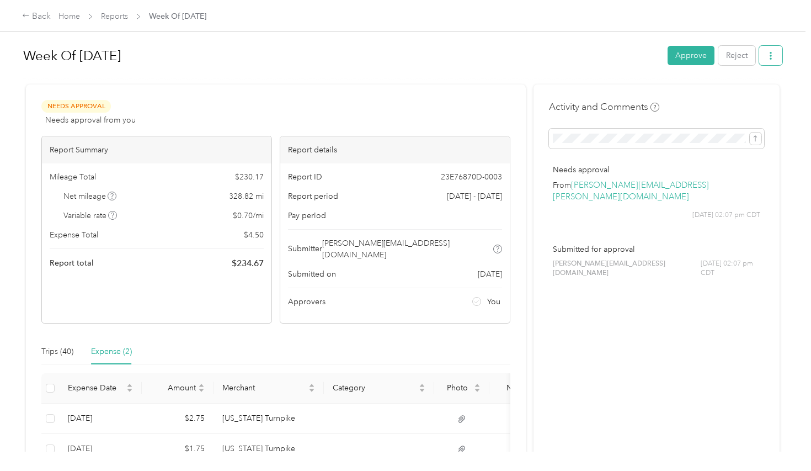
scroll to position [7, 0]
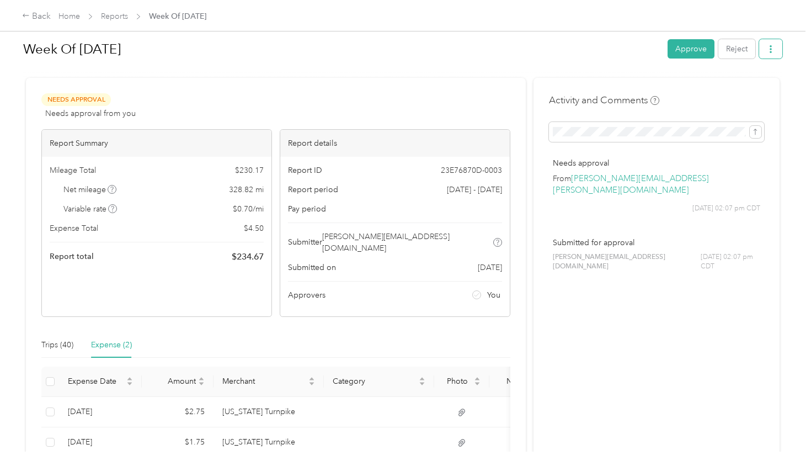
click at [779, 60] on div "Week Of [DATE] Approve Reject" at bounding box center [402, 51] width 759 height 33
click at [776, 54] on button "button" at bounding box center [770, 48] width 23 height 19
click at [739, 87] on span "Download" at bounding box center [742, 89] width 36 height 12
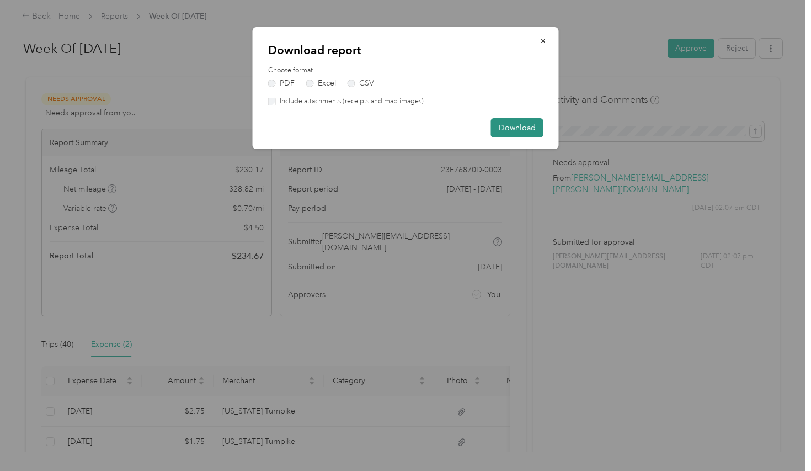
click at [515, 127] on button "Download" at bounding box center [517, 127] width 52 height 19
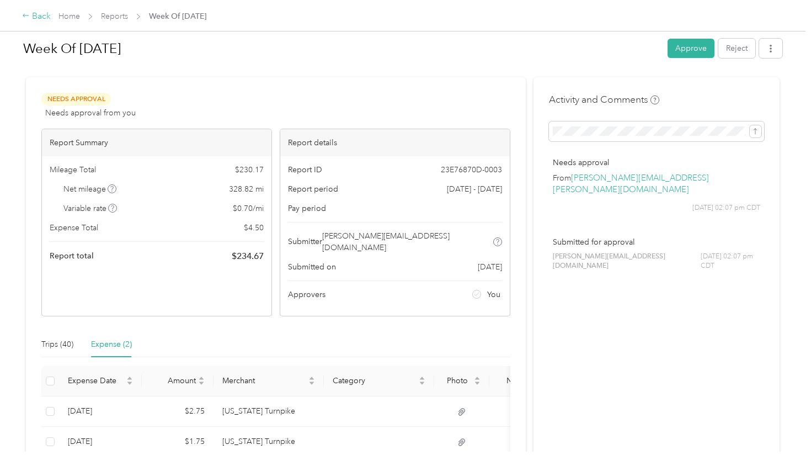
click at [37, 14] on div "Back" at bounding box center [36, 16] width 29 height 13
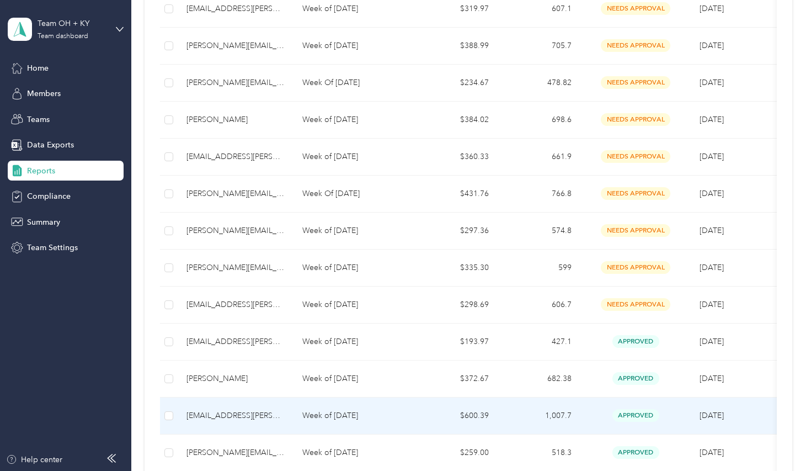
scroll to position [674, 0]
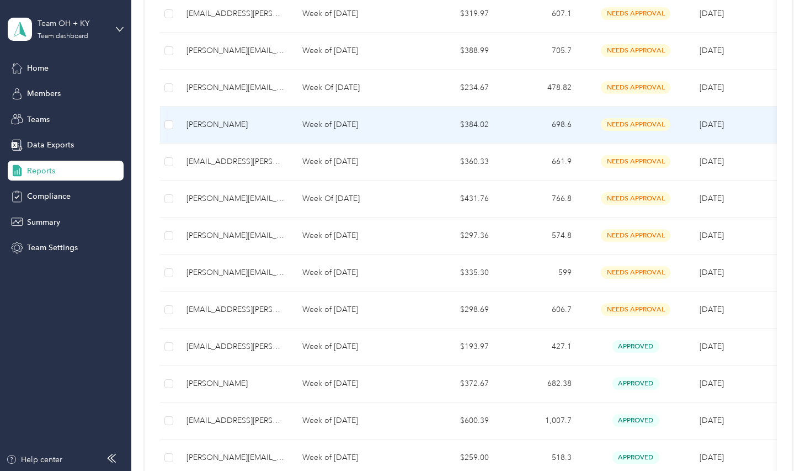
click at [210, 122] on div "[PERSON_NAME]" at bounding box center [236, 125] width 98 height 12
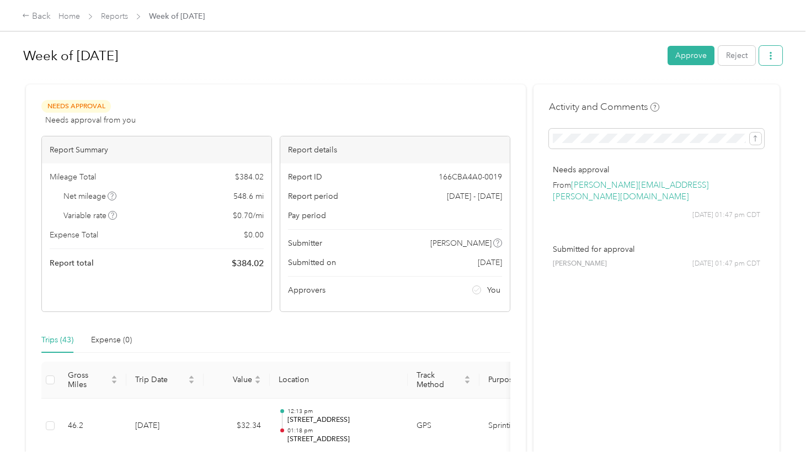
click at [767, 61] on button "button" at bounding box center [770, 55] width 23 height 19
click at [738, 94] on span "Download" at bounding box center [742, 96] width 36 height 12
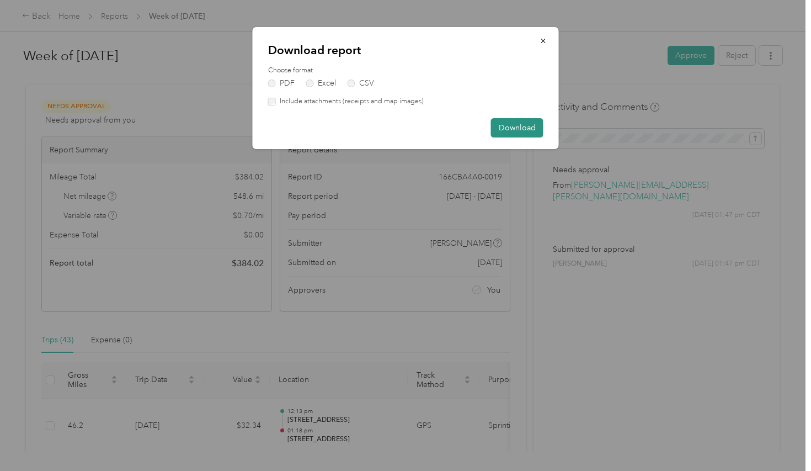
click at [529, 125] on button "Download" at bounding box center [517, 127] width 52 height 19
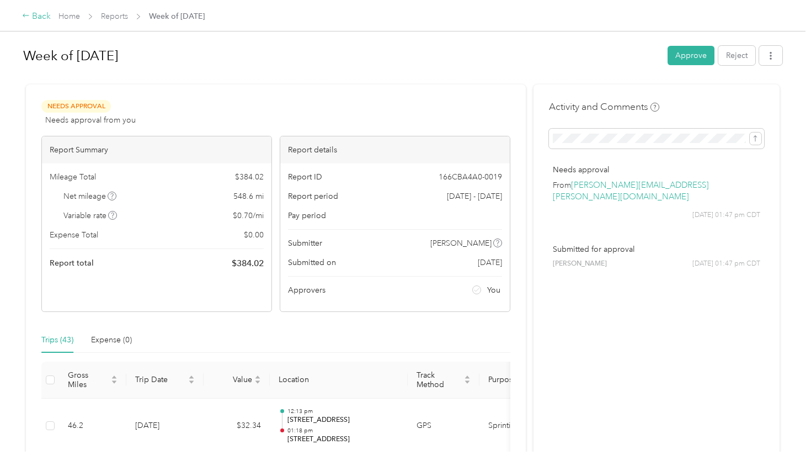
click at [41, 18] on div "Back" at bounding box center [36, 16] width 29 height 13
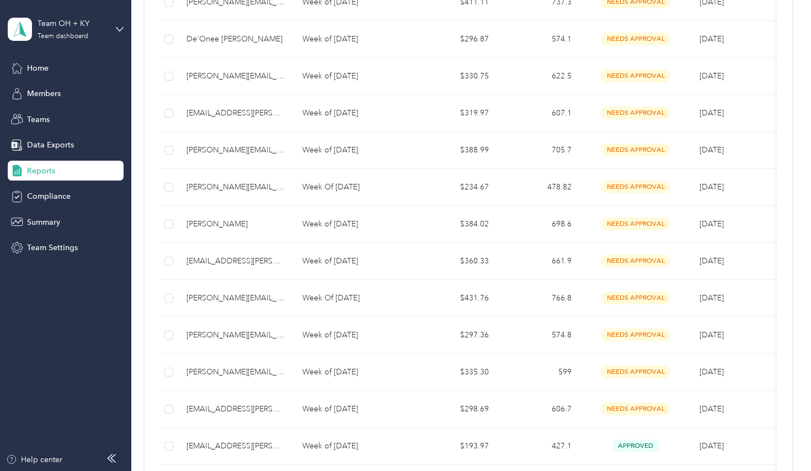
scroll to position [577, 0]
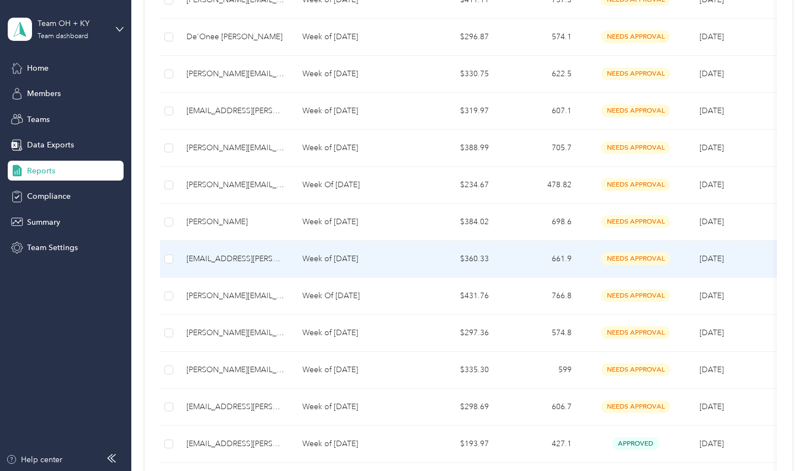
click at [221, 258] on div "[EMAIL_ADDRESS][PERSON_NAME][DOMAIN_NAME]" at bounding box center [236, 259] width 98 height 12
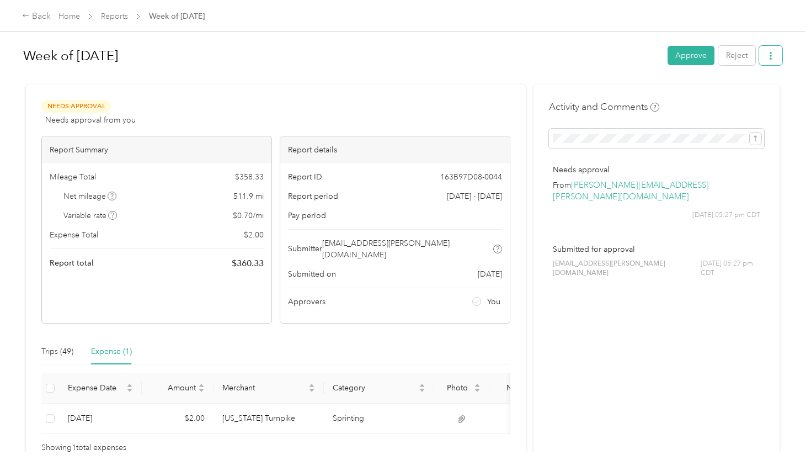
click at [775, 58] on icon "button" at bounding box center [771, 56] width 8 height 8
click at [741, 94] on span "Download" at bounding box center [742, 96] width 36 height 12
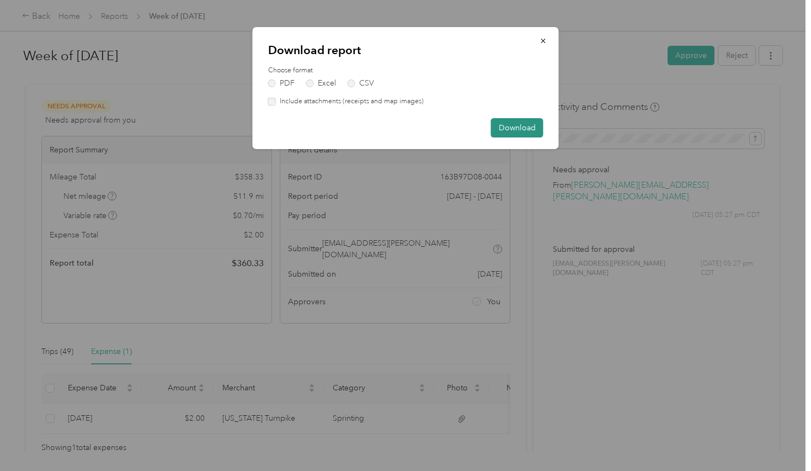
click at [507, 128] on button "Download" at bounding box center [517, 127] width 52 height 19
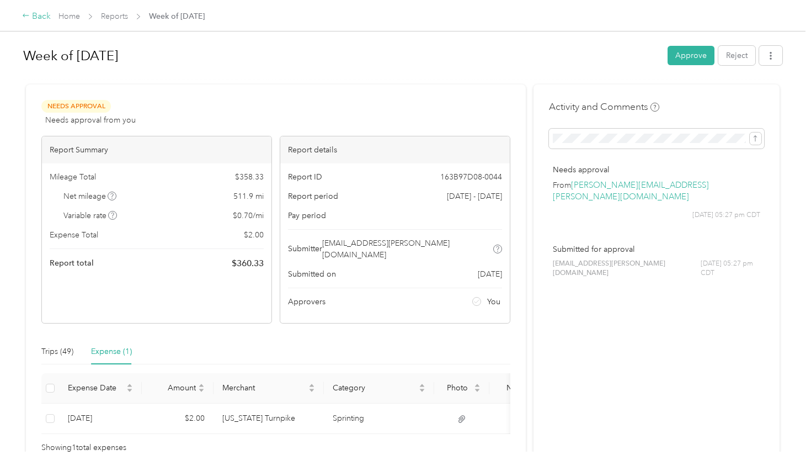
click at [41, 18] on div "Back" at bounding box center [36, 16] width 29 height 13
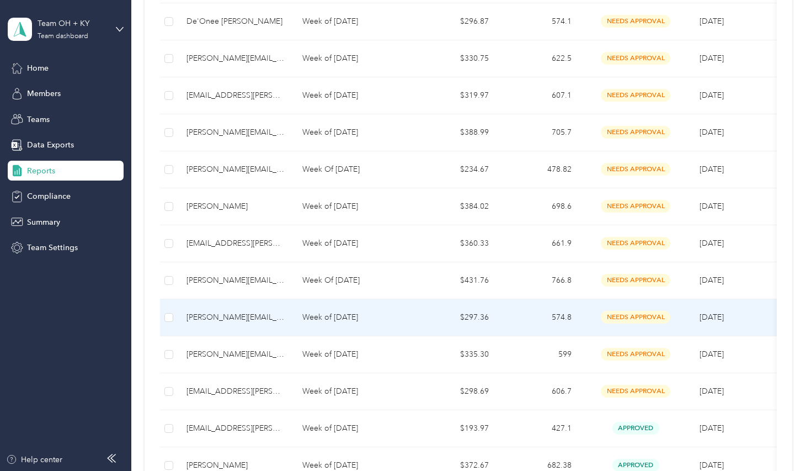
scroll to position [600, 0]
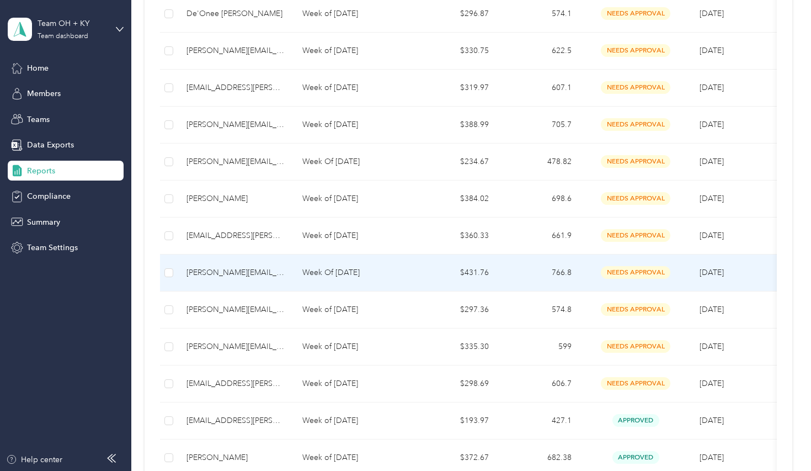
click at [223, 271] on div "[PERSON_NAME][EMAIL_ADDRESS][PERSON_NAME][DOMAIN_NAME]" at bounding box center [236, 273] width 98 height 12
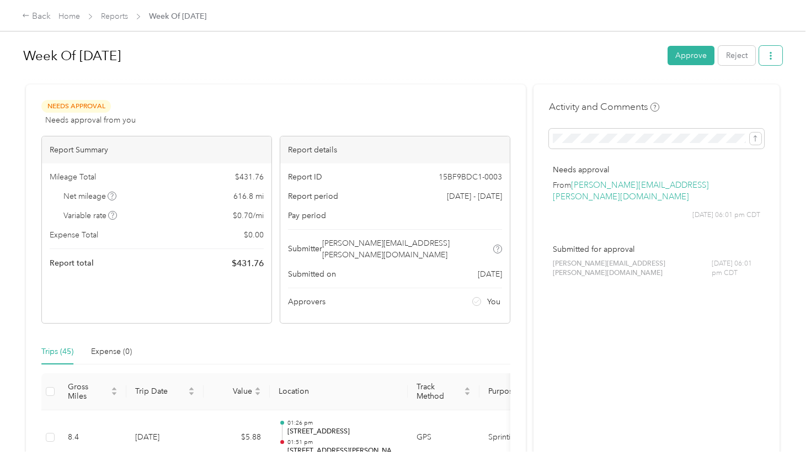
click at [772, 56] on icon "button" at bounding box center [771, 56] width 2 height 8
click at [739, 98] on span "Download" at bounding box center [742, 96] width 36 height 12
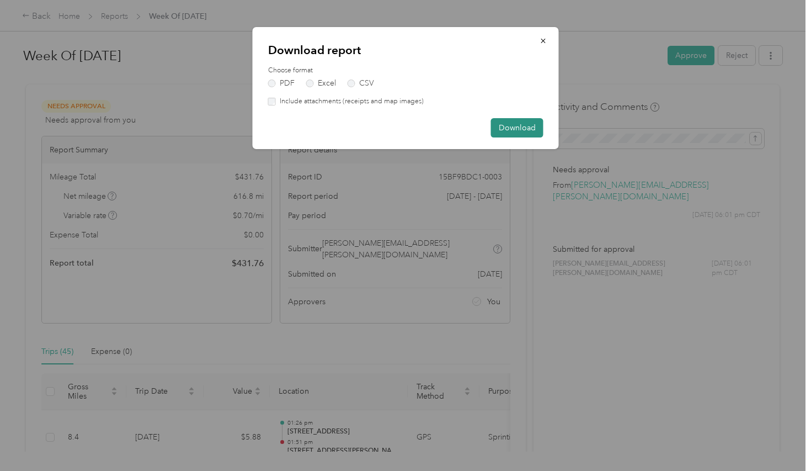
click at [524, 127] on button "Download" at bounding box center [517, 127] width 52 height 19
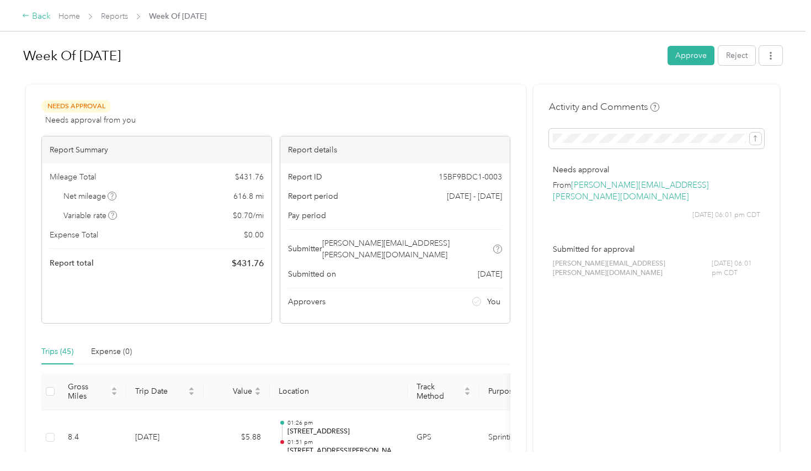
click at [29, 16] on icon at bounding box center [26, 16] width 8 height 8
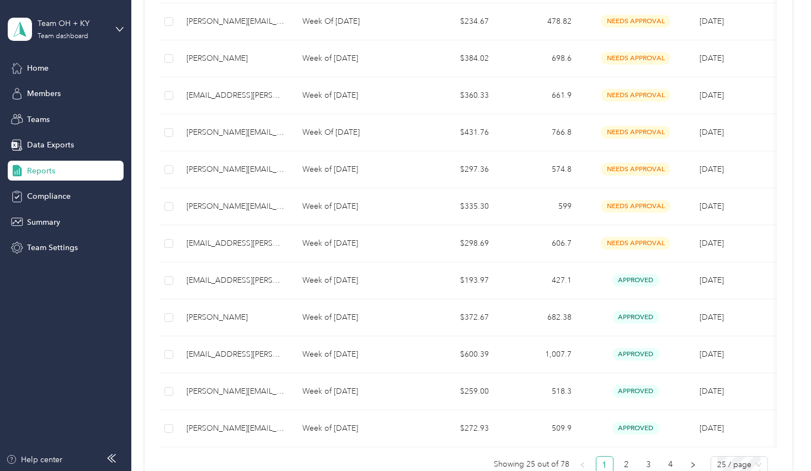
scroll to position [741, 0]
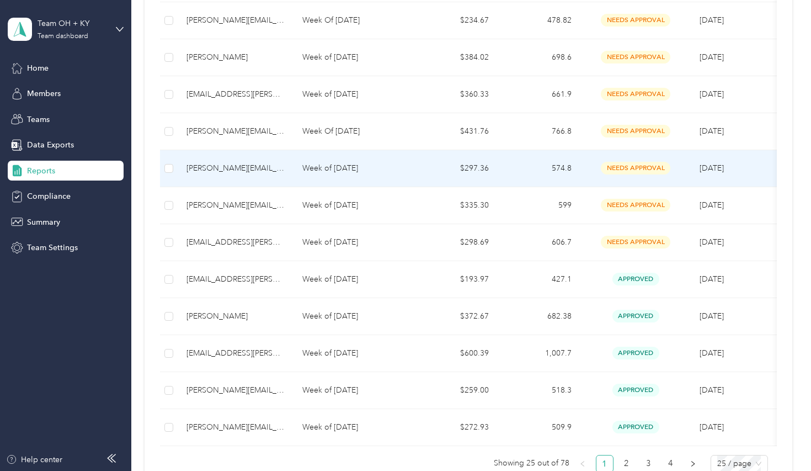
click at [214, 168] on div "[PERSON_NAME][EMAIL_ADDRESS][PERSON_NAME][DOMAIN_NAME]" at bounding box center [236, 168] width 98 height 12
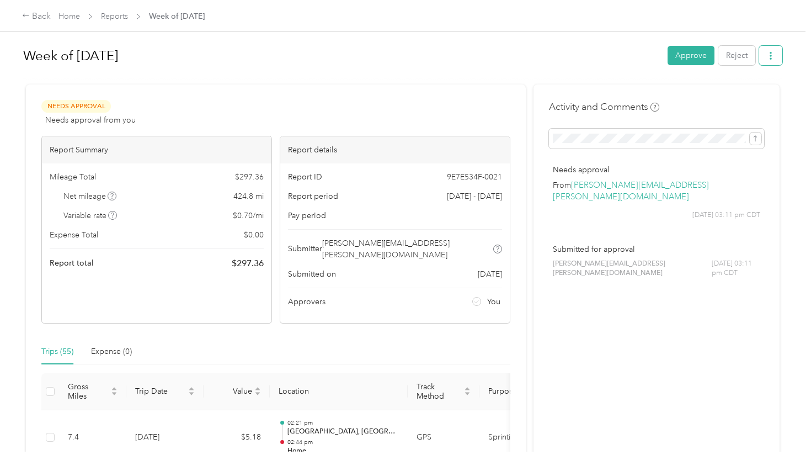
click at [769, 57] on button "button" at bounding box center [770, 55] width 23 height 19
click at [748, 98] on span "Download" at bounding box center [742, 96] width 36 height 12
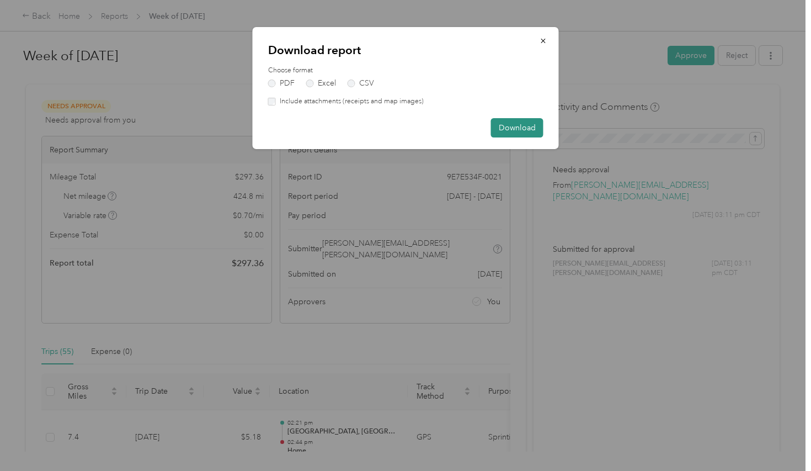
click at [516, 129] on button "Download" at bounding box center [517, 127] width 52 height 19
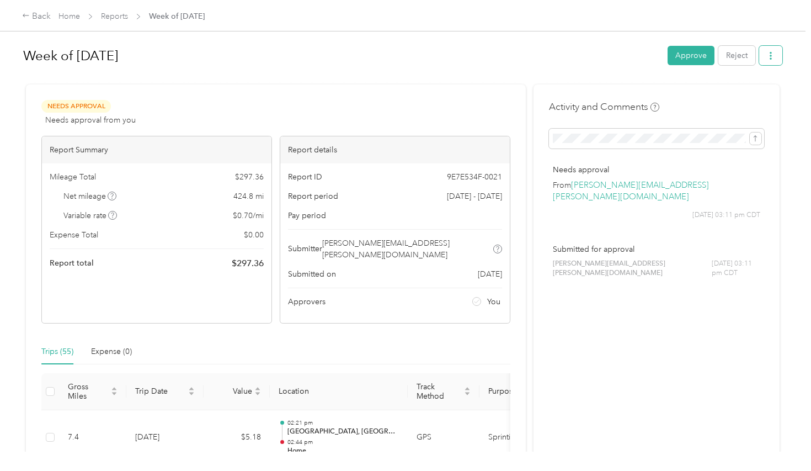
click at [771, 56] on icon "button" at bounding box center [771, 56] width 8 height 8
click at [732, 97] on span "Download" at bounding box center [742, 96] width 36 height 12
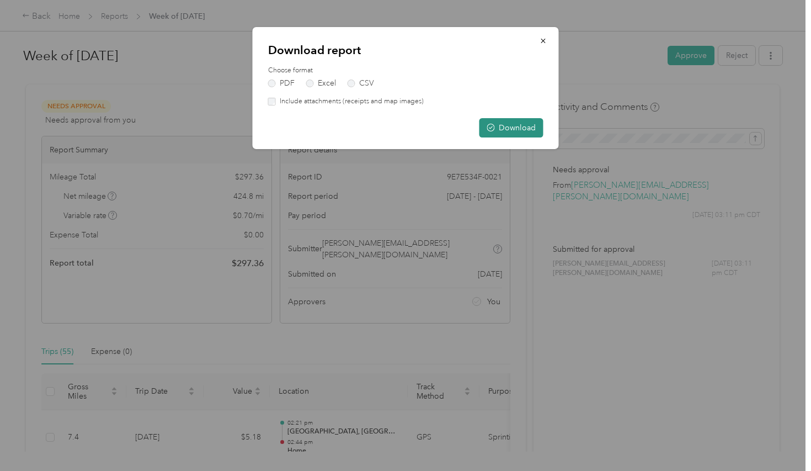
click at [507, 124] on button "Download" at bounding box center [512, 127] width 64 height 19
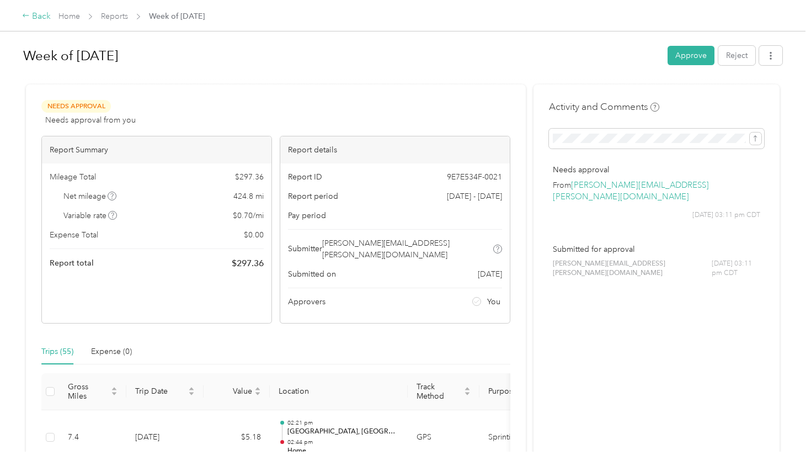
click at [28, 17] on icon at bounding box center [26, 16] width 8 height 8
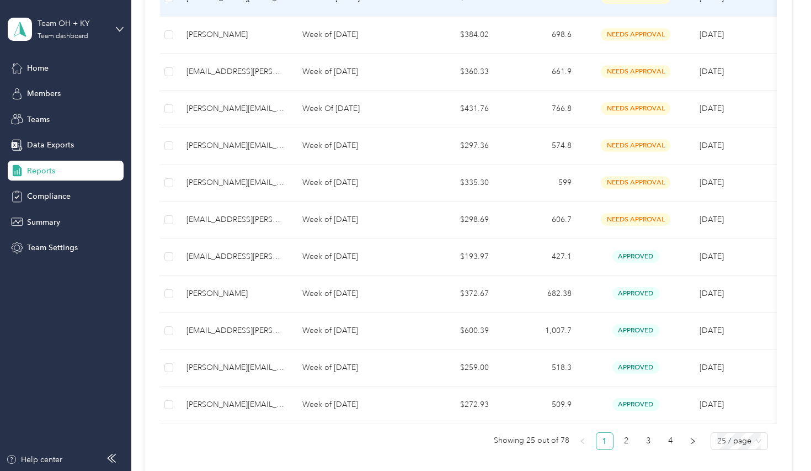
scroll to position [769, 0]
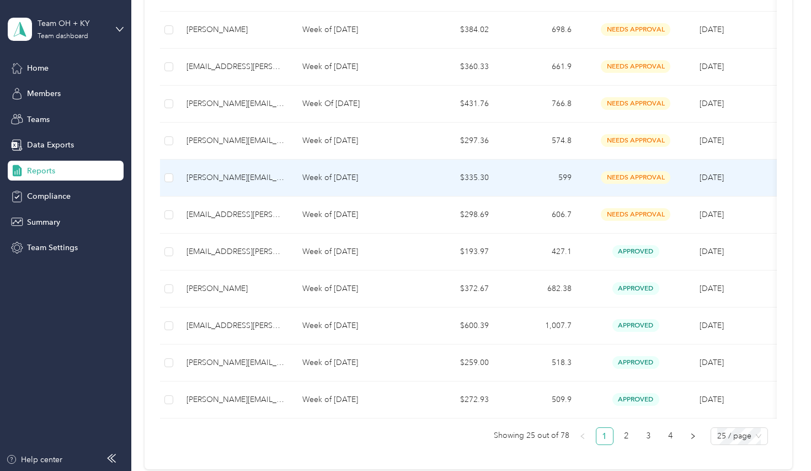
click at [207, 178] on div "[PERSON_NAME][EMAIL_ADDRESS][PERSON_NAME][DOMAIN_NAME]" at bounding box center [236, 178] width 98 height 12
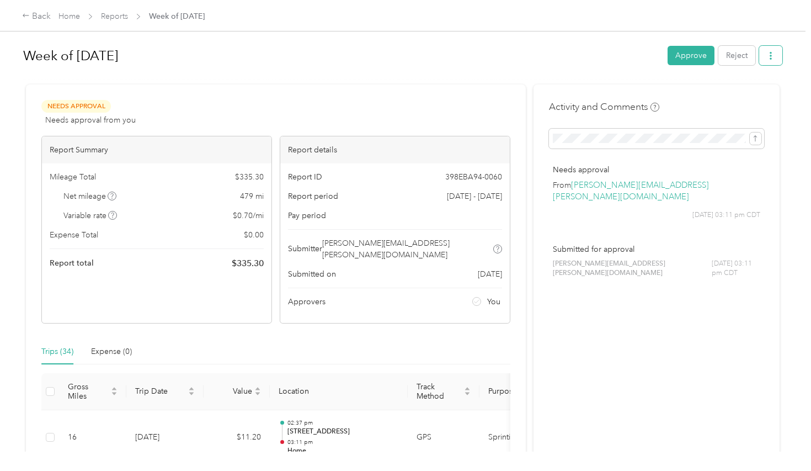
click at [772, 58] on icon "button" at bounding box center [771, 56] width 2 height 8
click at [743, 97] on span "Download" at bounding box center [742, 96] width 36 height 12
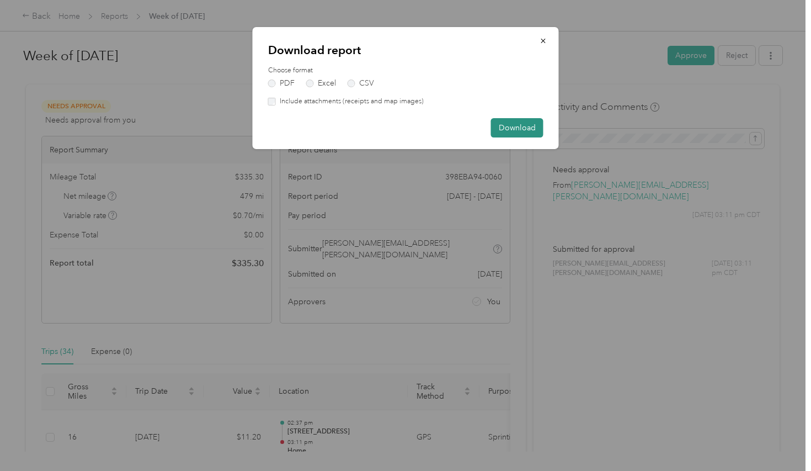
click at [518, 128] on button "Download" at bounding box center [517, 127] width 52 height 19
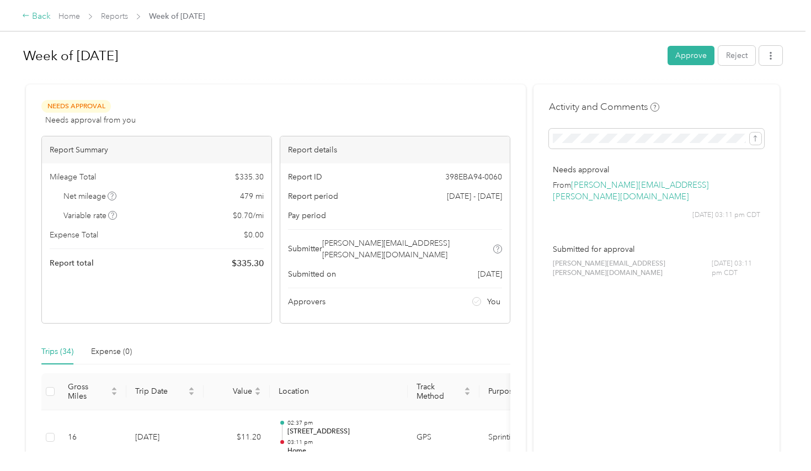
click at [41, 15] on div "Back" at bounding box center [36, 16] width 29 height 13
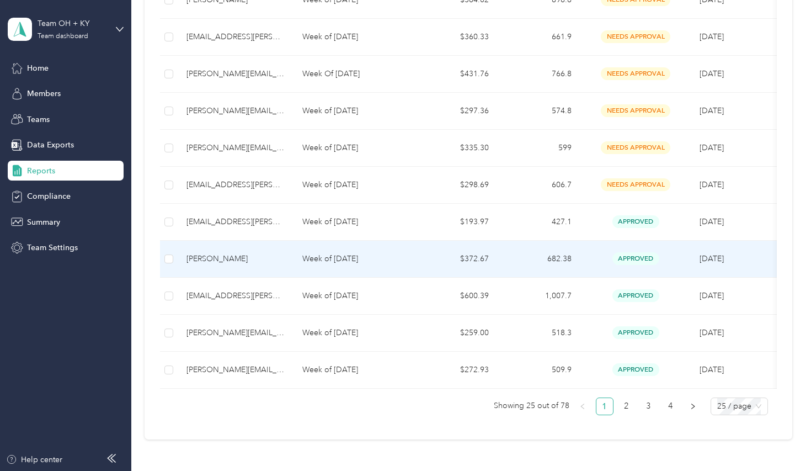
scroll to position [817, 0]
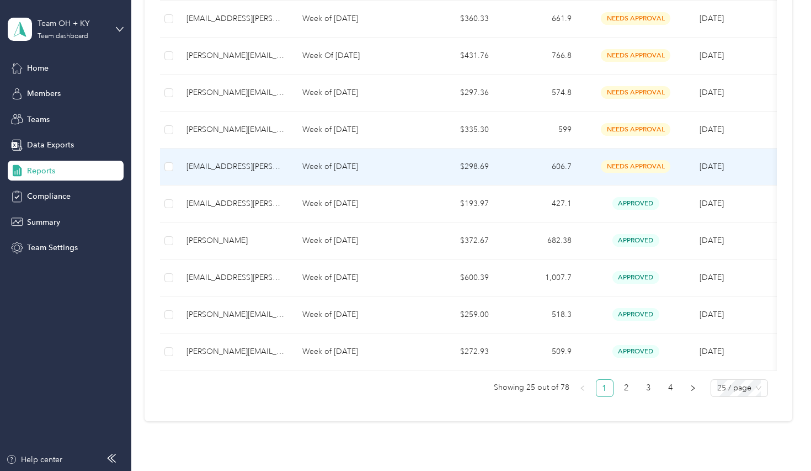
click at [220, 166] on div "[EMAIL_ADDRESS][PERSON_NAME][DOMAIN_NAME]" at bounding box center [236, 167] width 98 height 12
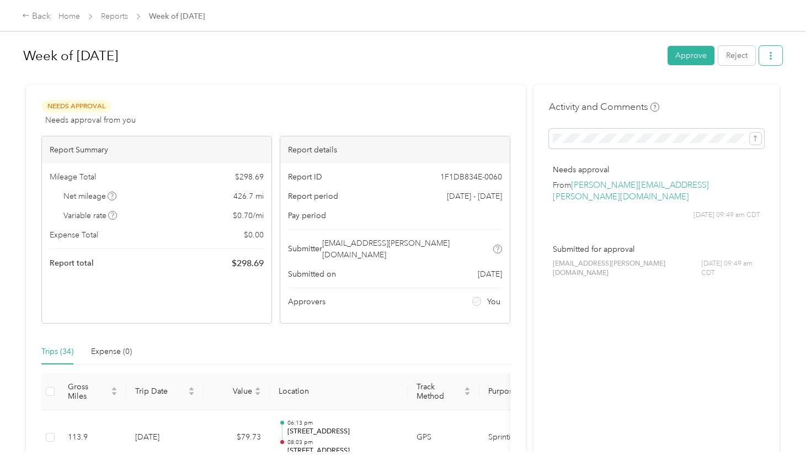
click at [773, 57] on icon "button" at bounding box center [771, 56] width 8 height 8
click at [741, 95] on span "Download" at bounding box center [742, 96] width 36 height 12
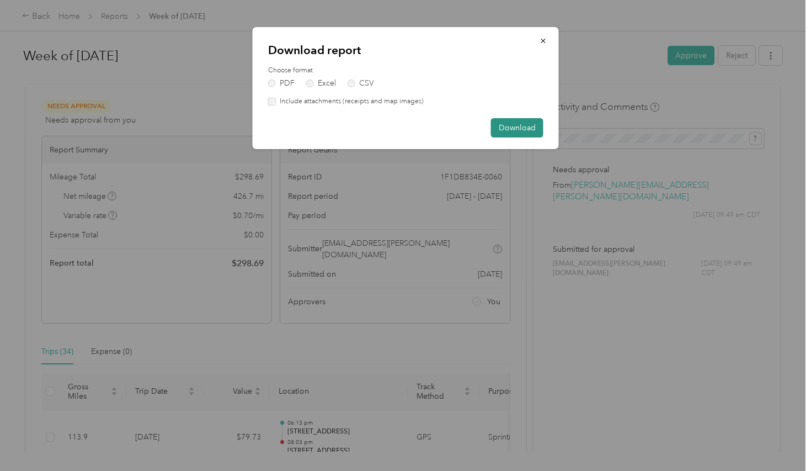
click at [515, 129] on button "Download" at bounding box center [517, 127] width 52 height 19
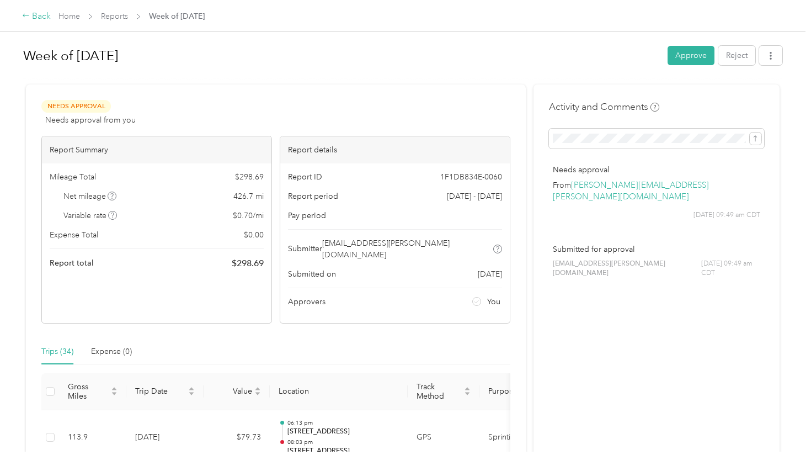
click at [33, 17] on div "Back" at bounding box center [36, 16] width 29 height 13
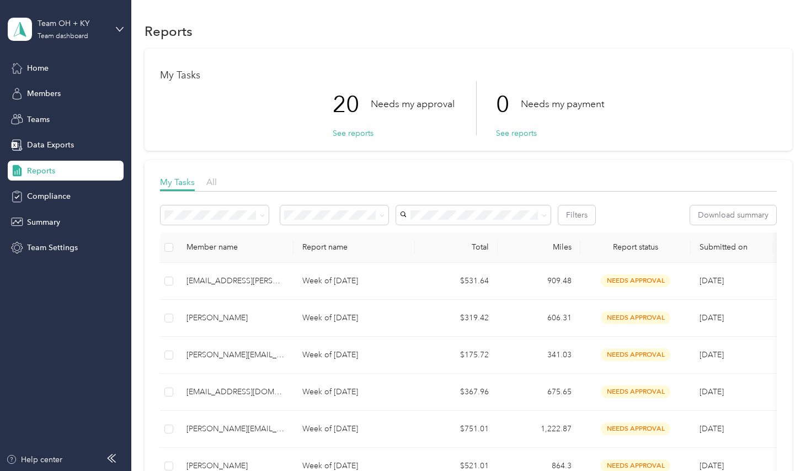
click at [427, 274] on div "[PERSON_NAME]" at bounding box center [473, 274] width 139 height 12
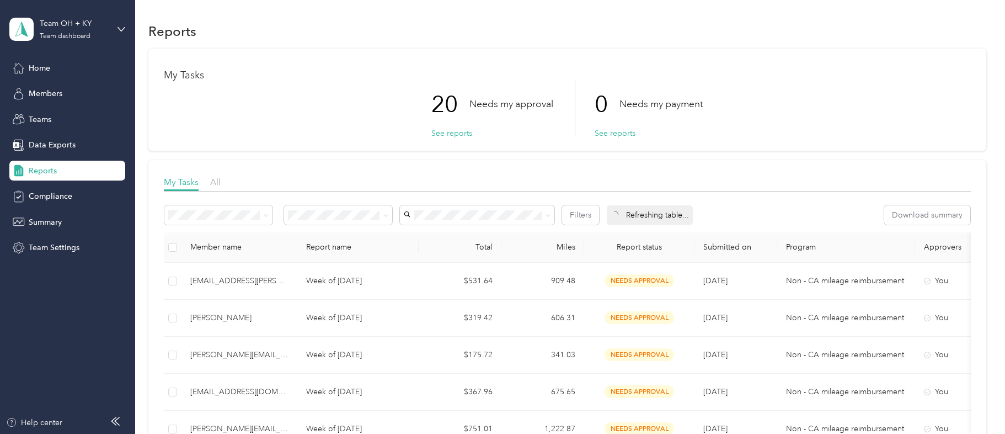
click at [116, 30] on div "Team OH + KY Team dashboard" at bounding box center [67, 29] width 116 height 39
drag, startPoint x: 280, startPoint y: 39, endPoint x: 270, endPoint y: 37, distance: 10.1
click at [280, 38] on div "Reports" at bounding box center [567, 30] width 838 height 23
click at [41, 69] on span "Home" at bounding box center [40, 68] width 22 height 12
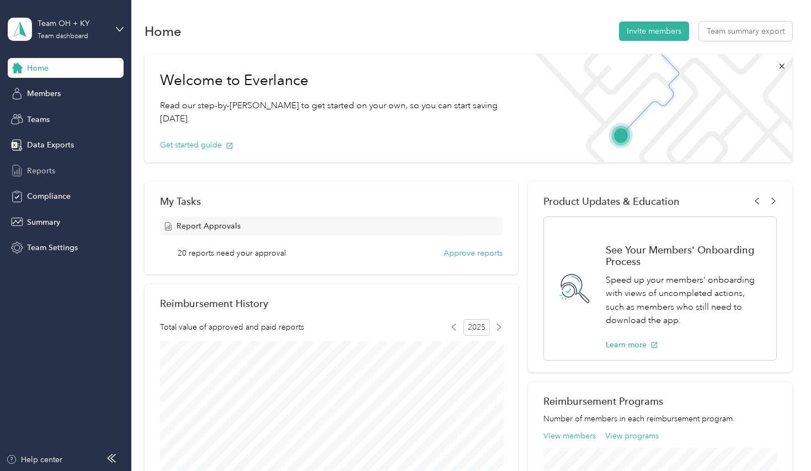
click at [34, 169] on span "Reports" at bounding box center [41, 171] width 28 height 12
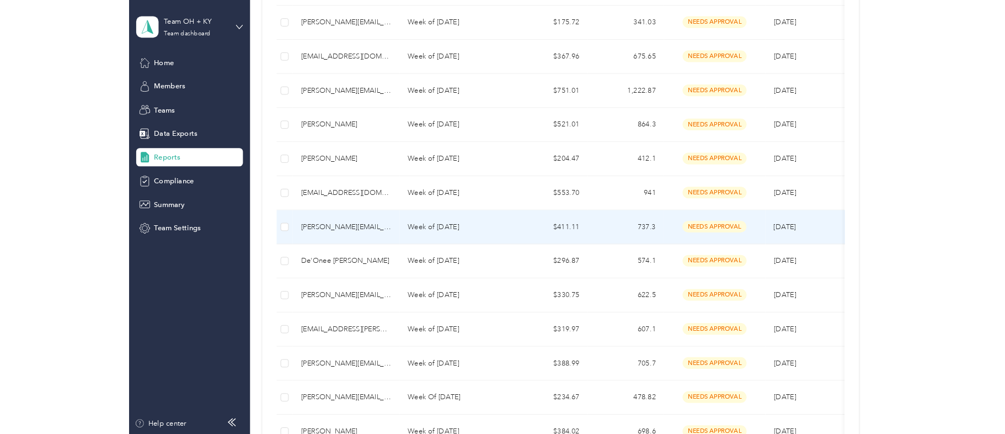
scroll to position [331, 0]
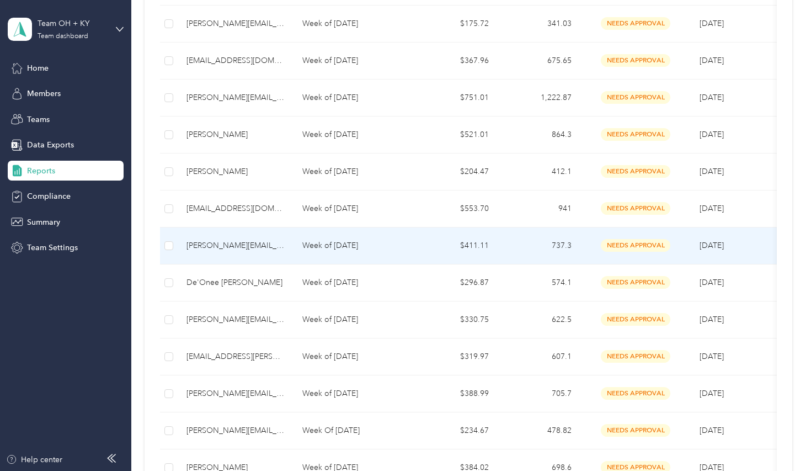
click at [222, 246] on div "[PERSON_NAME][EMAIL_ADDRESS][DOMAIN_NAME]" at bounding box center [236, 245] width 98 height 12
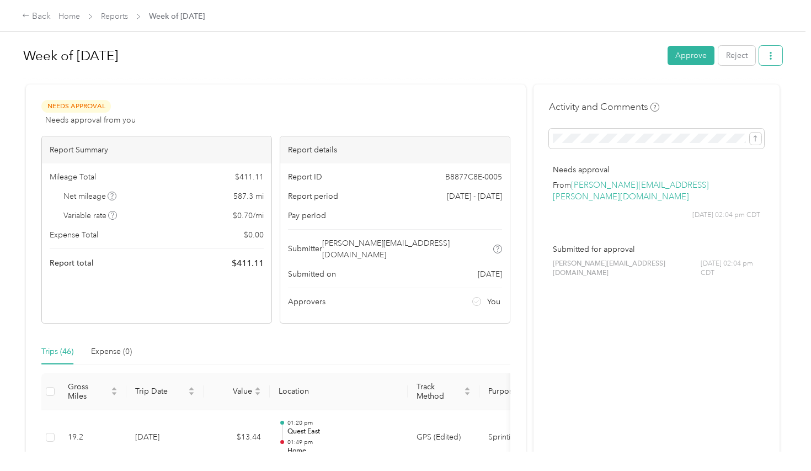
click at [781, 58] on button "button" at bounding box center [770, 55] width 23 height 19
click at [745, 94] on span "Download" at bounding box center [742, 96] width 36 height 12
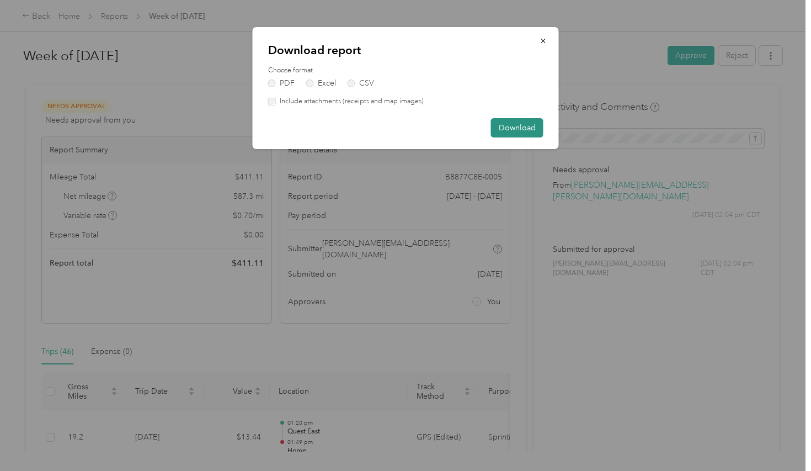
click at [512, 130] on button "Download" at bounding box center [517, 127] width 52 height 19
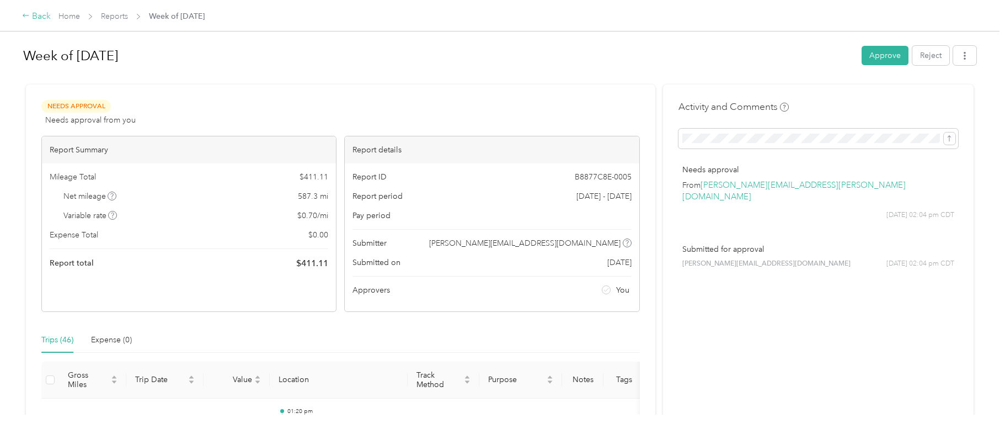
click at [41, 18] on div "Back" at bounding box center [36, 16] width 29 height 13
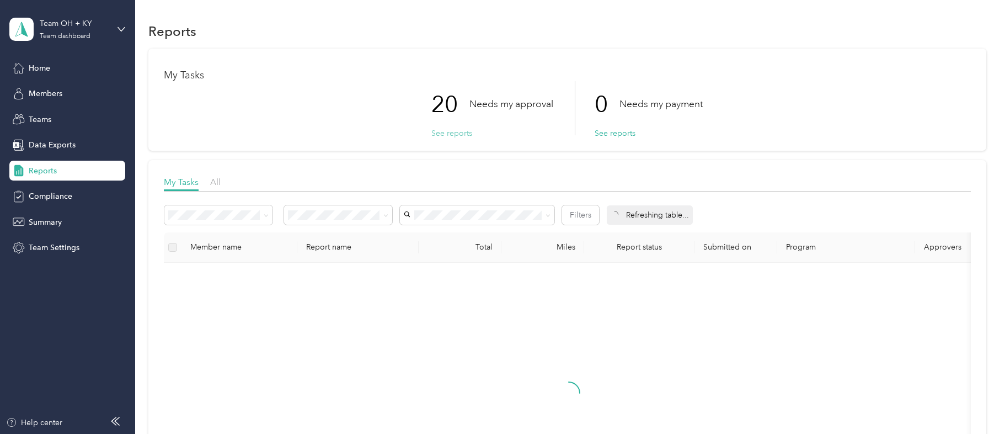
click at [451, 132] on button "See reports" at bounding box center [452, 133] width 41 height 12
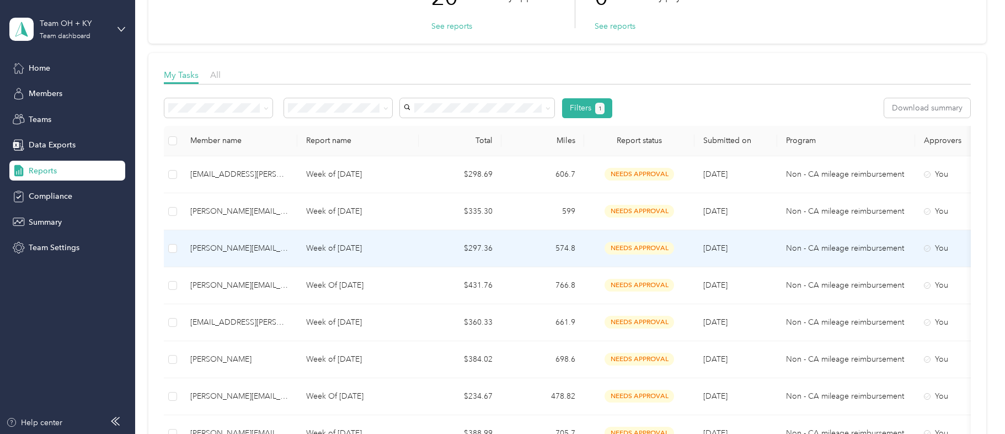
scroll to position [89, 0]
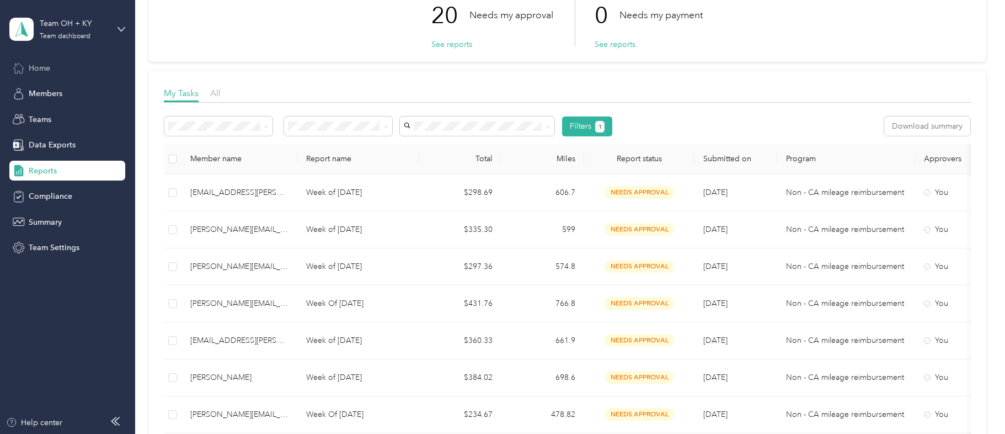
click at [36, 66] on span "Home" at bounding box center [40, 68] width 22 height 12
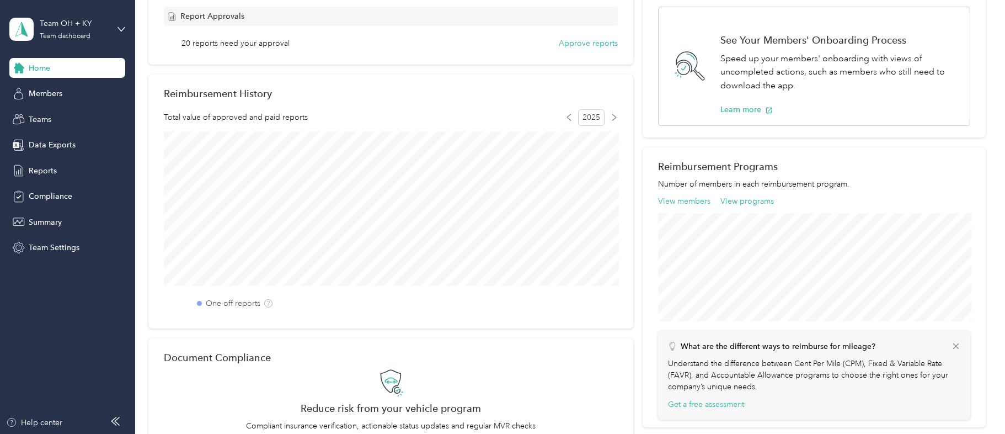
scroll to position [206, 0]
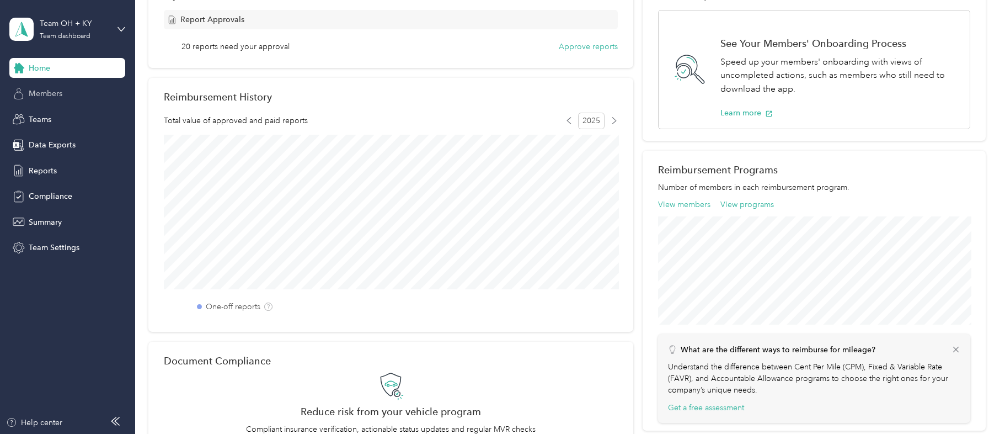
click at [46, 94] on span "Members" at bounding box center [46, 94] width 34 height 12
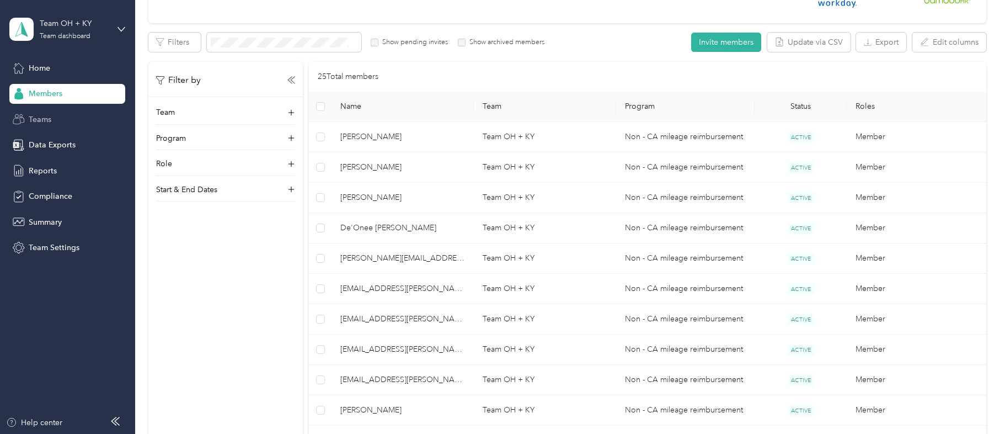
click at [34, 120] on span "Teams" at bounding box center [40, 120] width 23 height 12
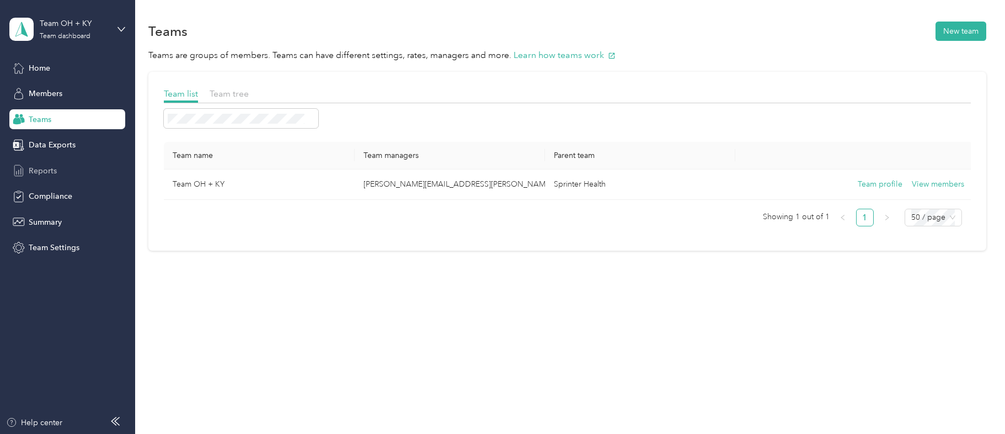
click at [38, 169] on span "Reports" at bounding box center [43, 171] width 28 height 12
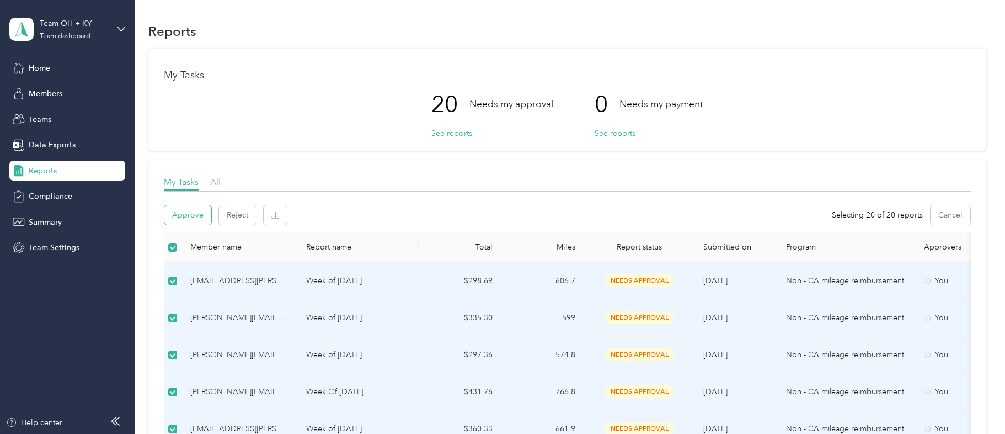
click at [187, 214] on button "Approve" at bounding box center [187, 214] width 47 height 19
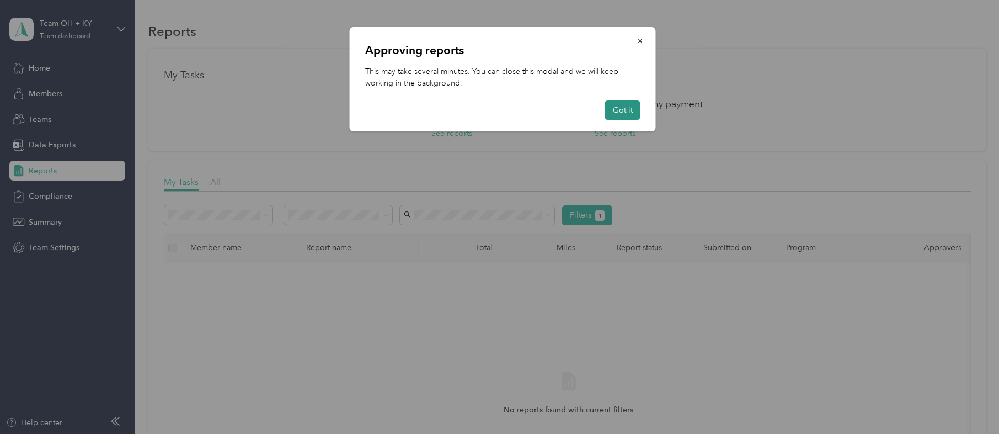
click at [620, 110] on button "Got it" at bounding box center [622, 109] width 35 height 19
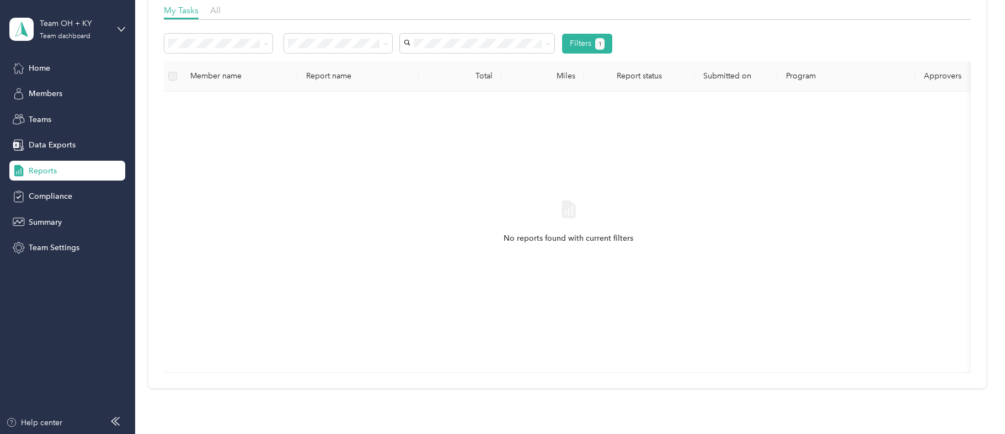
scroll to position [173, 0]
